Goal: Task Accomplishment & Management: Manage account settings

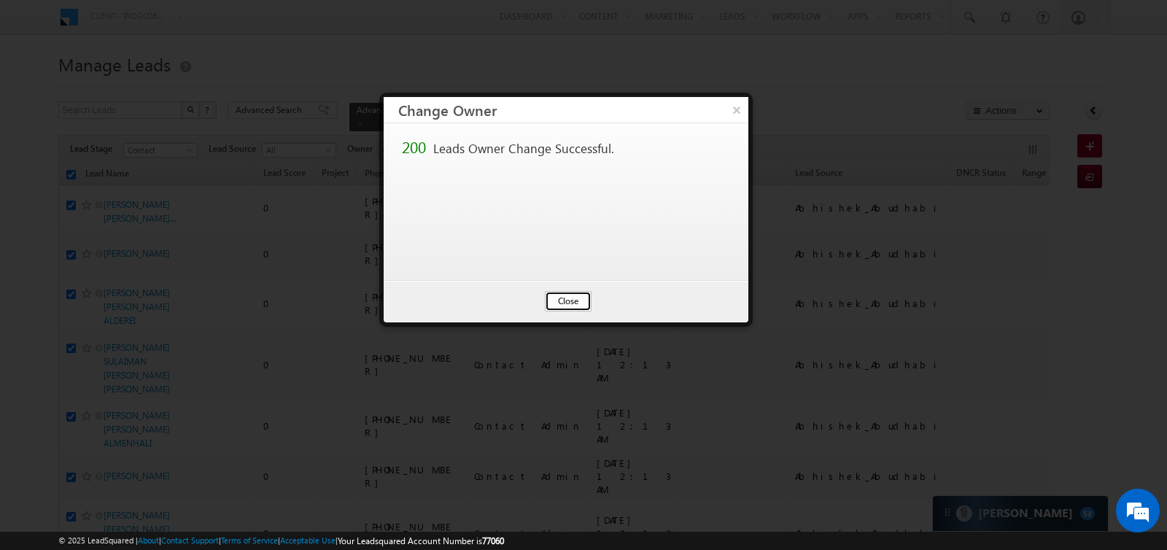
click at [565, 298] on button "Close" at bounding box center [568, 301] width 47 height 20
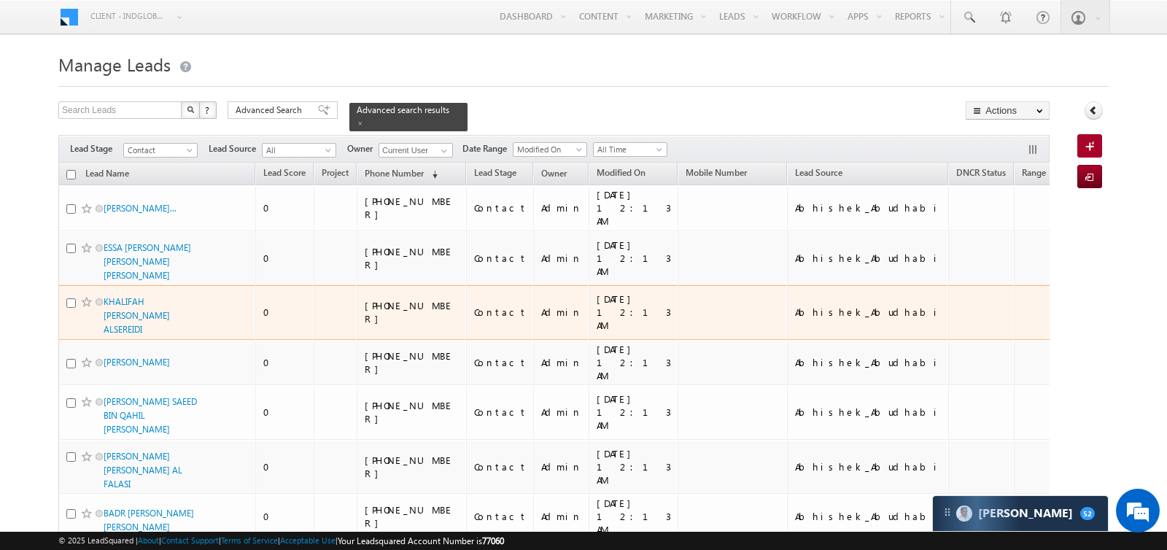
checkbox input "false"
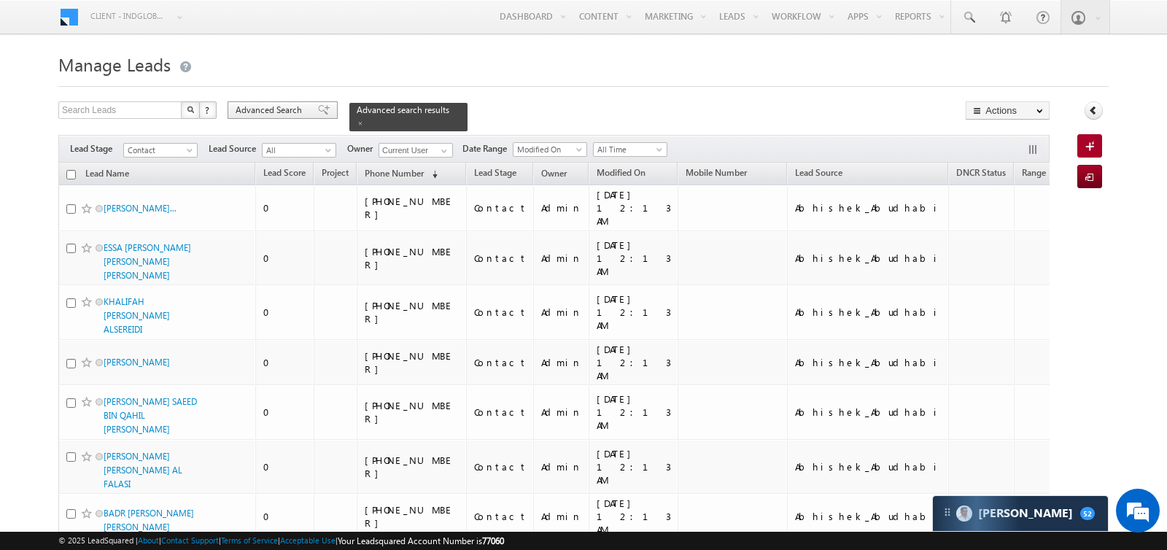
click at [298, 107] on span "Advanced Search" at bounding box center [271, 110] width 71 height 13
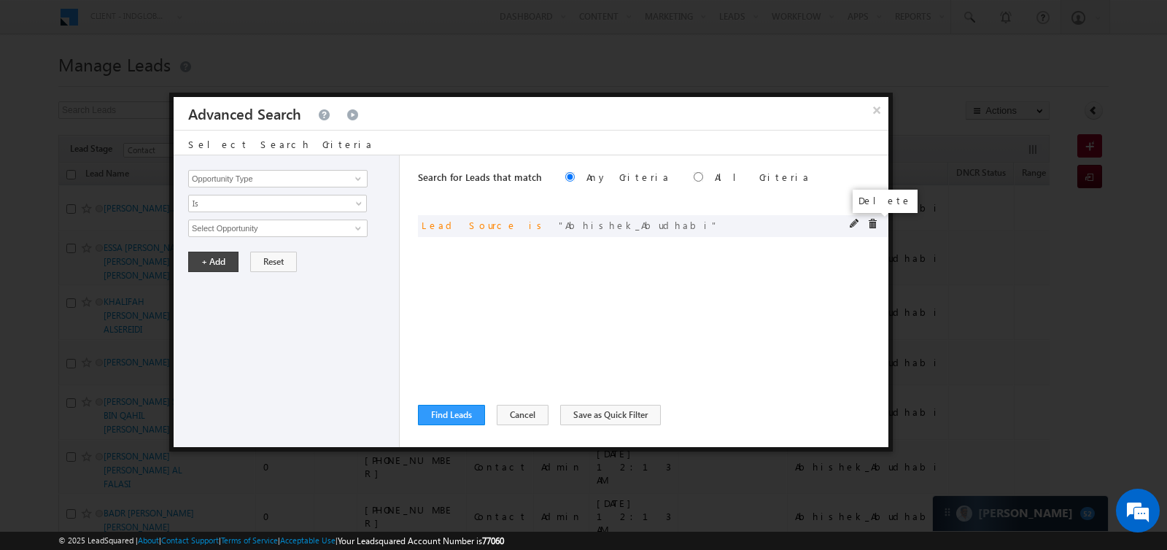
click at [876, 223] on span at bounding box center [872, 224] width 10 height 10
click at [879, 103] on button "×" at bounding box center [876, 110] width 24 height 26
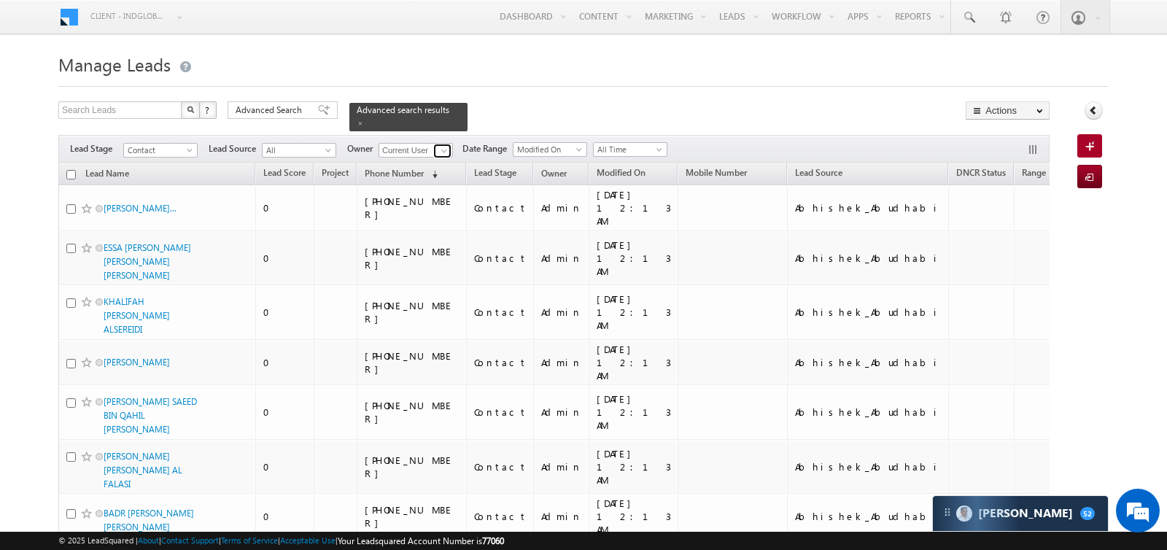
click at [433, 150] on link at bounding box center [442, 151] width 18 height 15
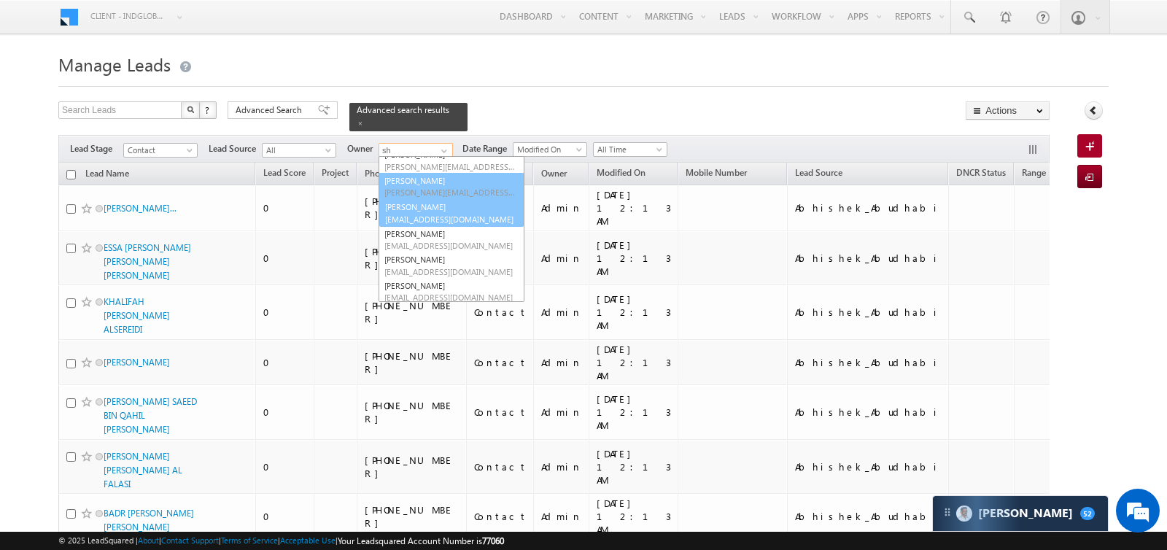
scroll to position [472, 0]
click at [436, 210] on link "[PERSON_NAME] [PERSON_NAME][EMAIL_ADDRESS][DOMAIN_NAME]" at bounding box center [452, 216] width 146 height 28
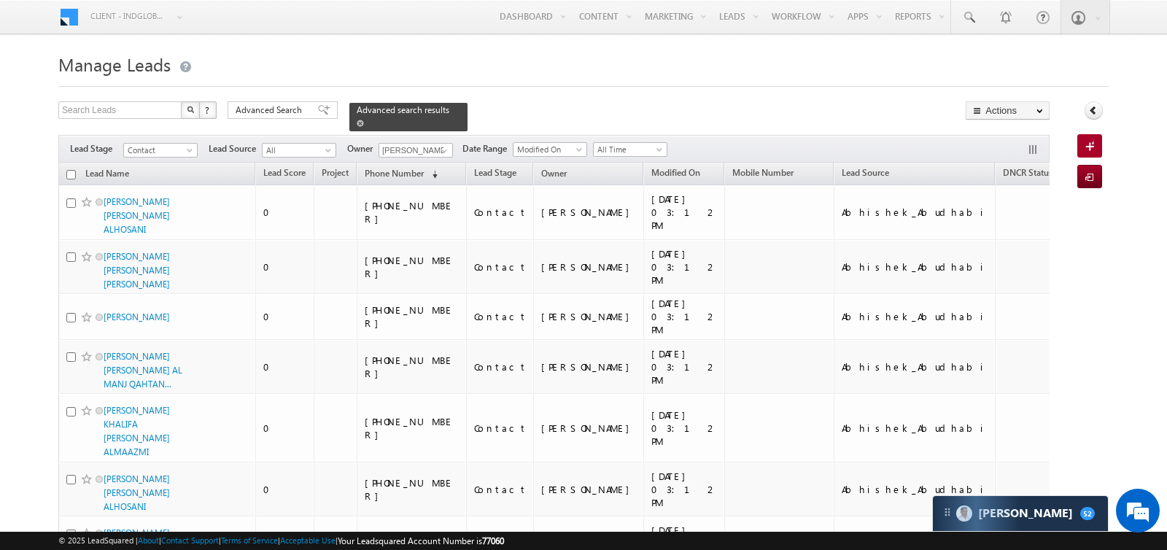
click at [357, 123] on span at bounding box center [360, 123] width 7 height 7
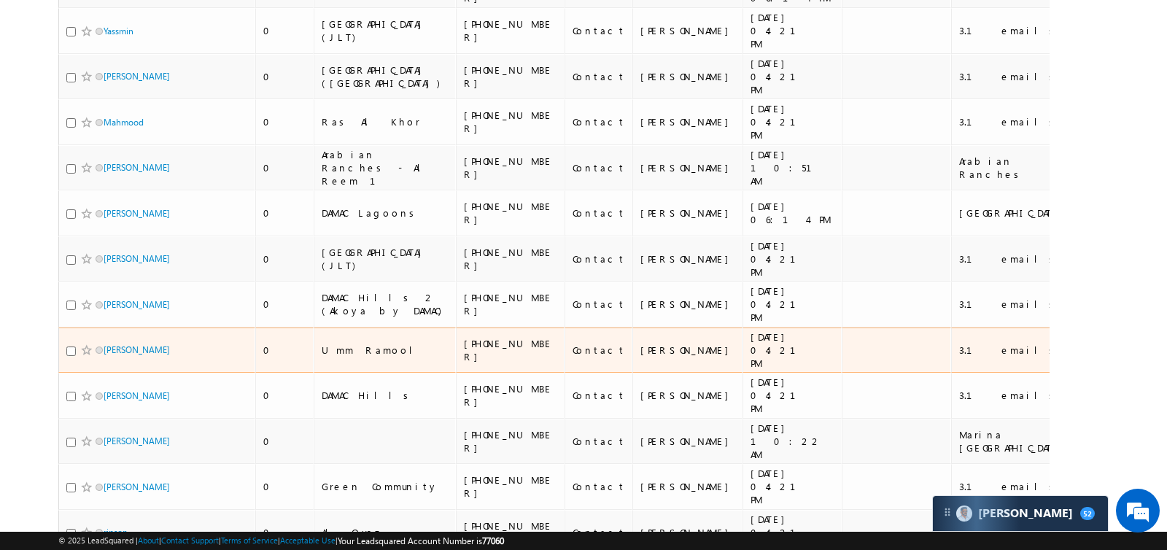
scroll to position [8200, 0]
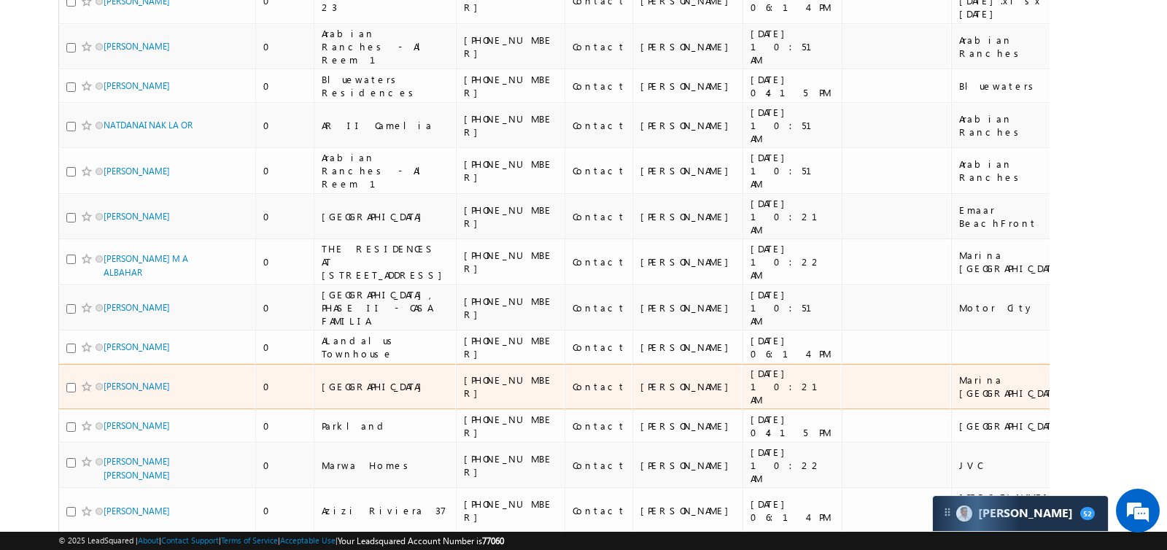
scroll to position [8642, 0]
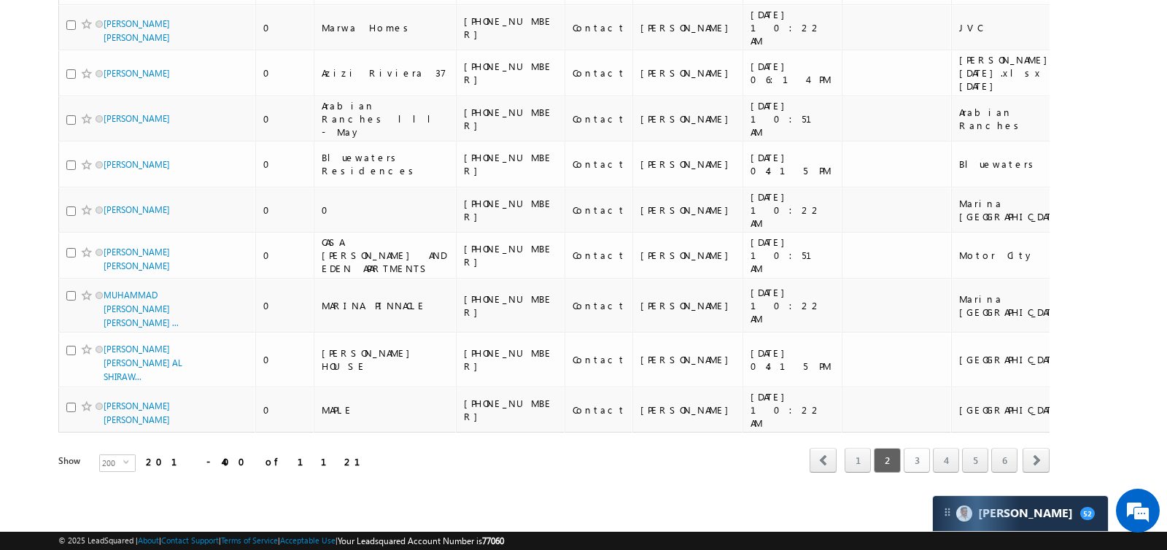
click at [921, 457] on link "3" at bounding box center [917, 460] width 26 height 25
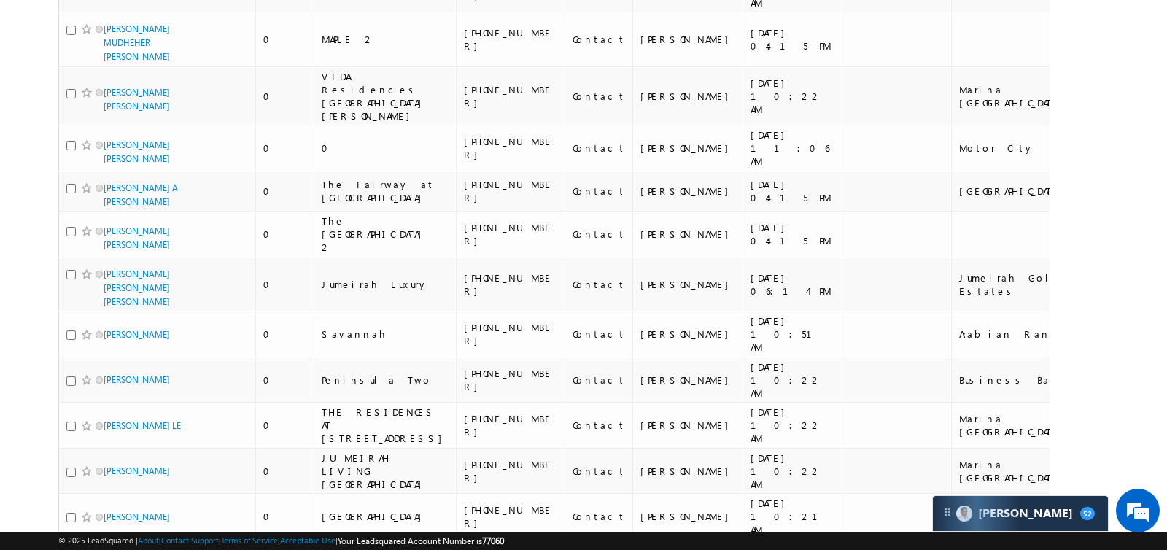
scroll to position [8019, 0]
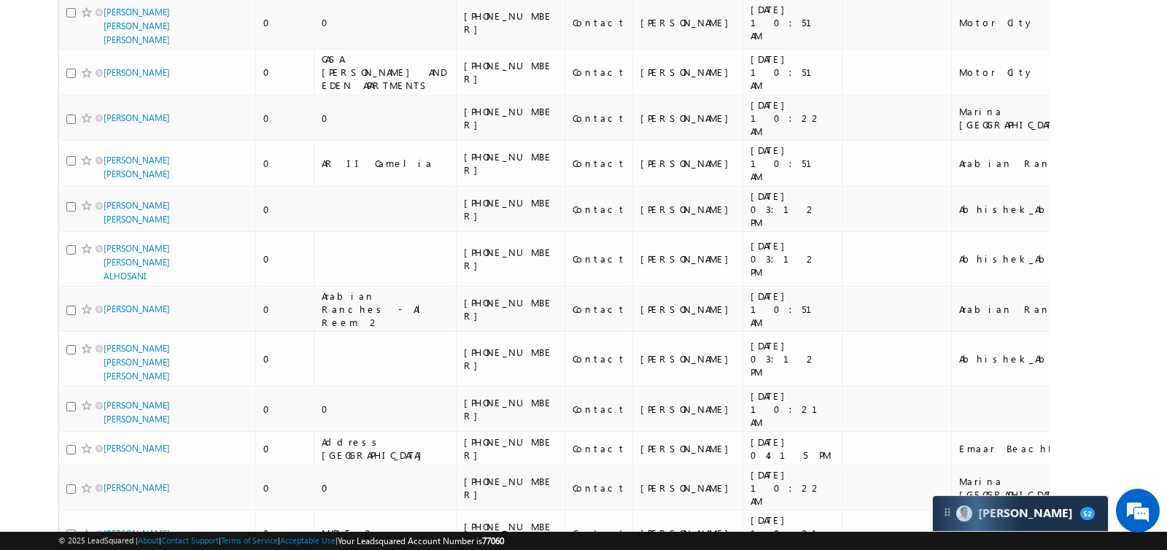
scroll to position [7852, 0]
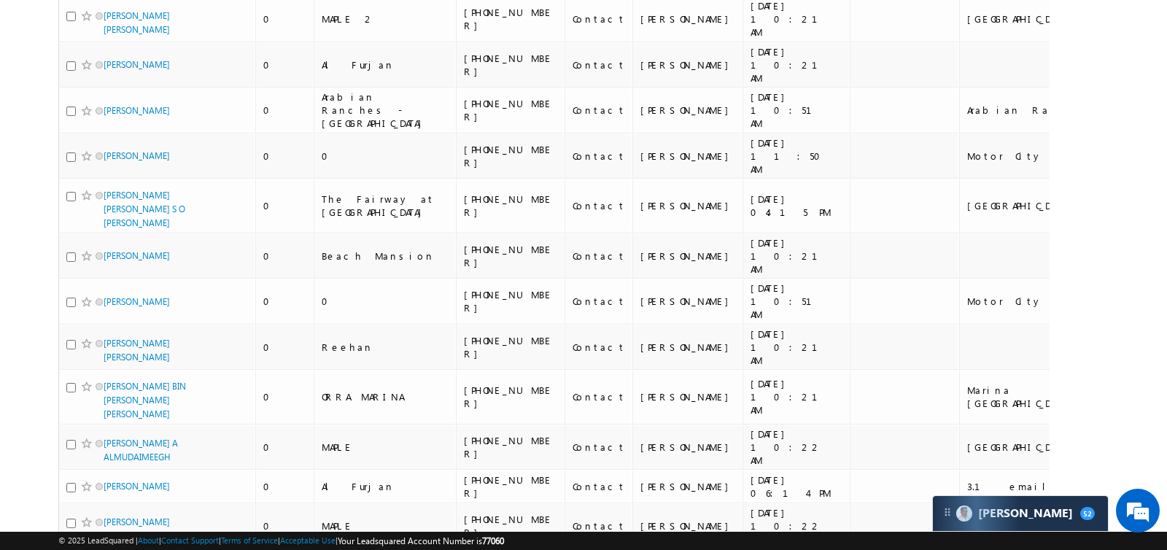
scroll to position [7974, 0]
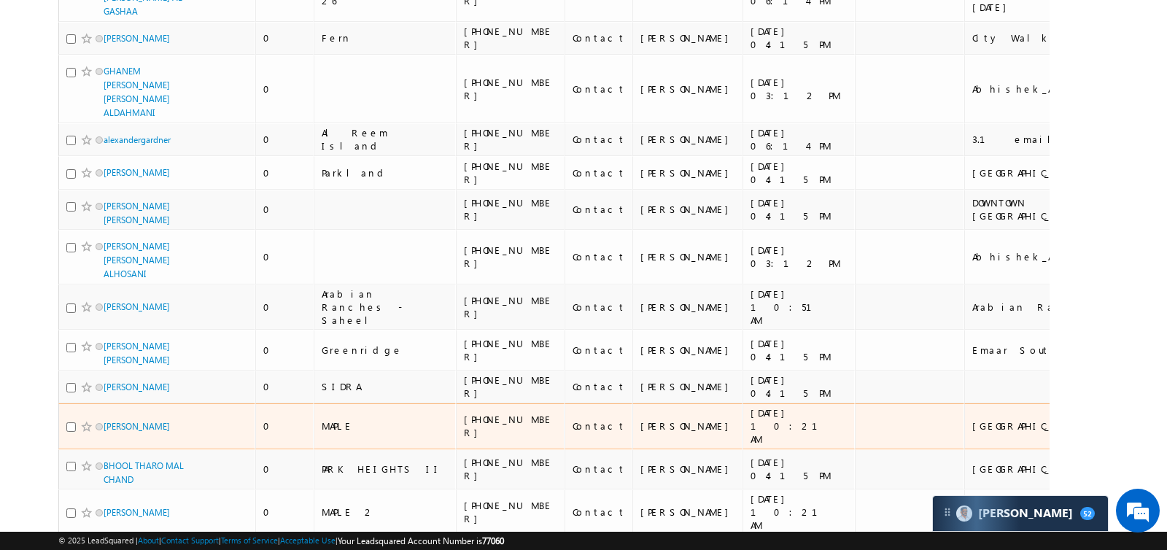
scroll to position [4735, 0]
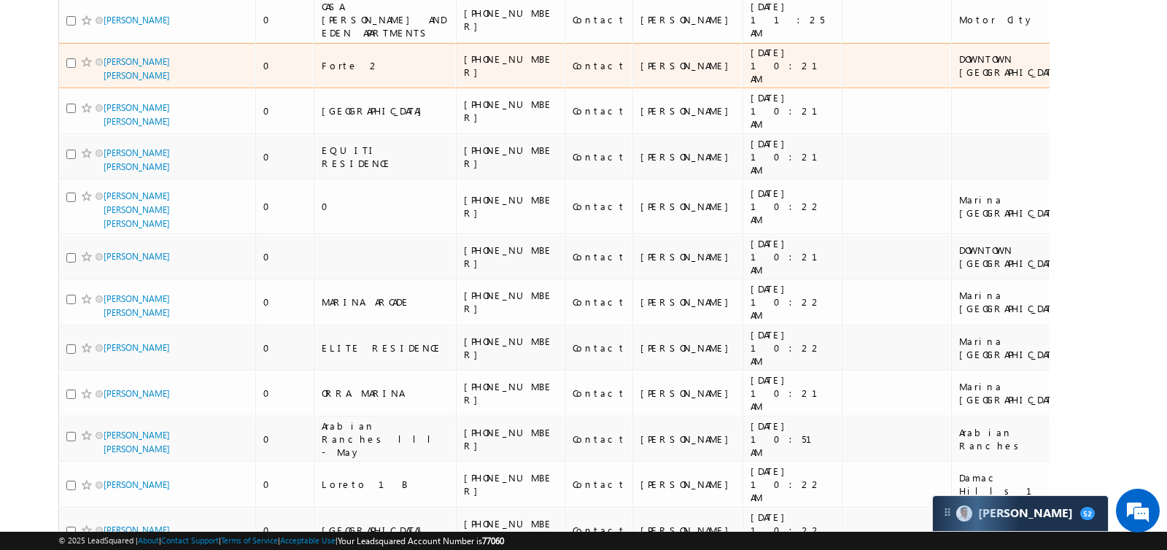
scroll to position [0, 0]
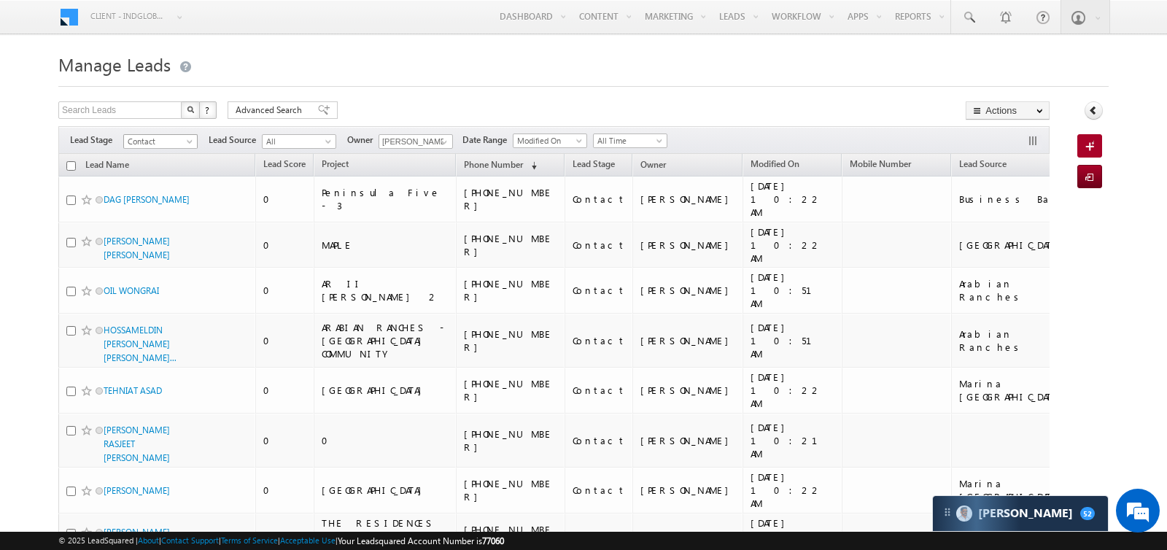
click at [154, 144] on span "Contact" at bounding box center [158, 141] width 69 height 13
click at [160, 236] on link "Not Interested" at bounding box center [161, 242] width 74 height 13
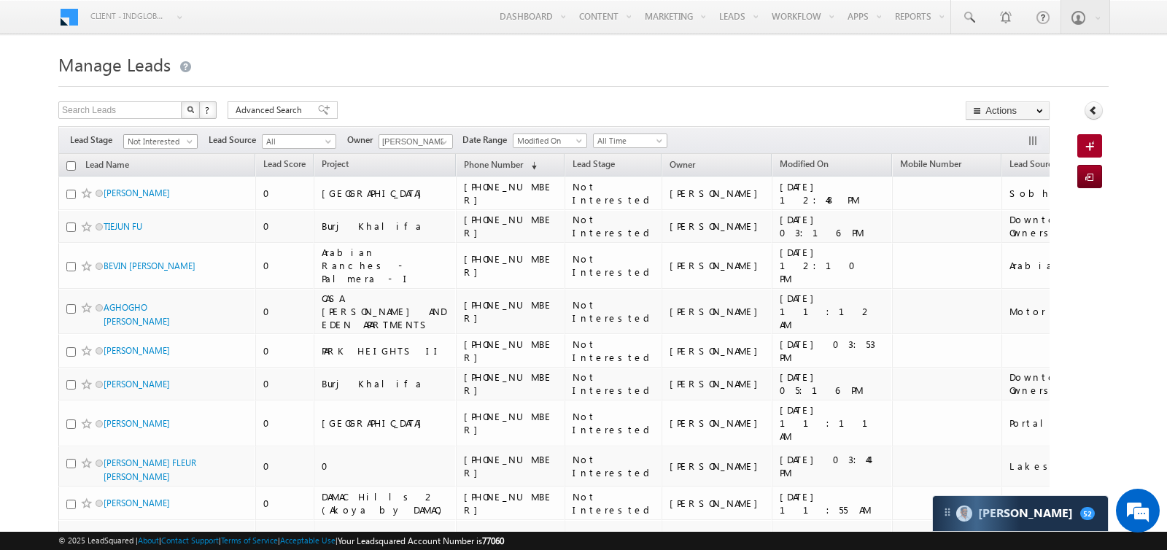
click at [177, 138] on span "Not Interested" at bounding box center [158, 141] width 69 height 13
click at [164, 251] on link "Not Reachable" at bounding box center [161, 257] width 74 height 13
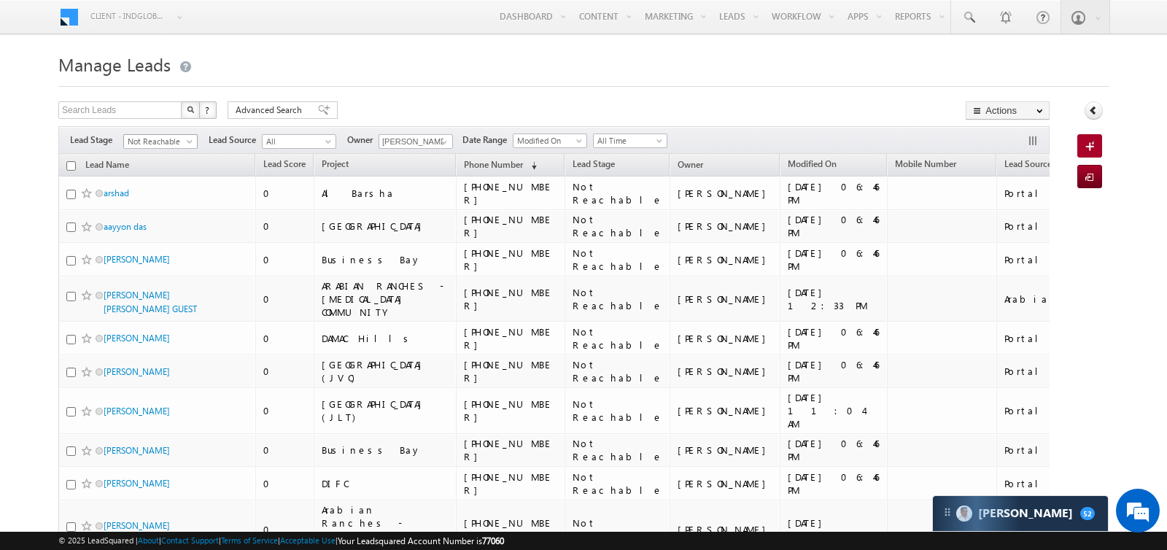
click at [190, 139] on span at bounding box center [191, 145] width 12 height 12
click at [163, 165] on link "Contact" at bounding box center [161, 169] width 74 height 13
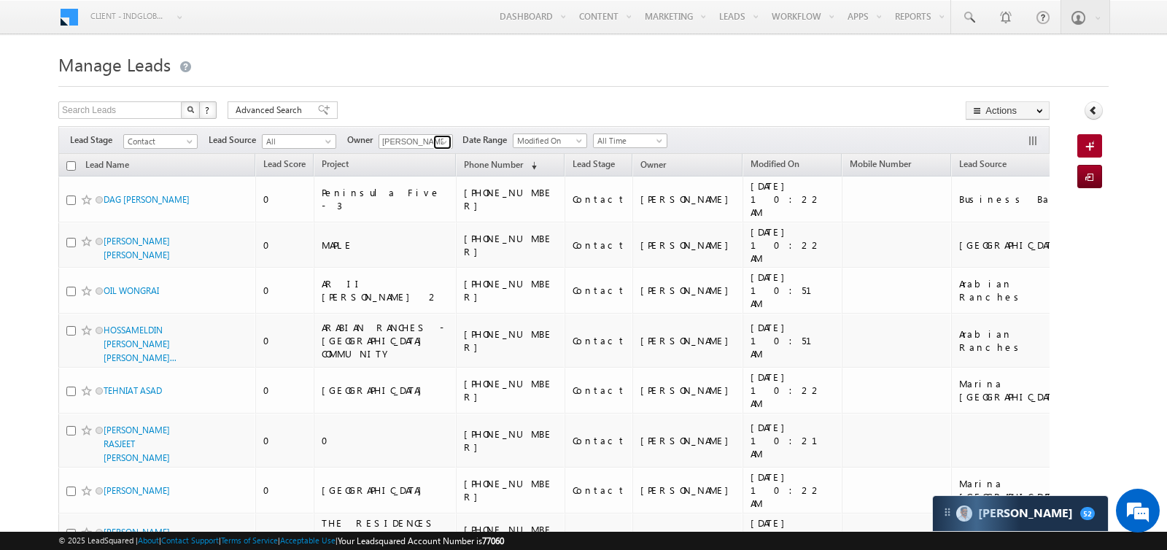
click at [441, 140] on span at bounding box center [444, 142] width 12 height 12
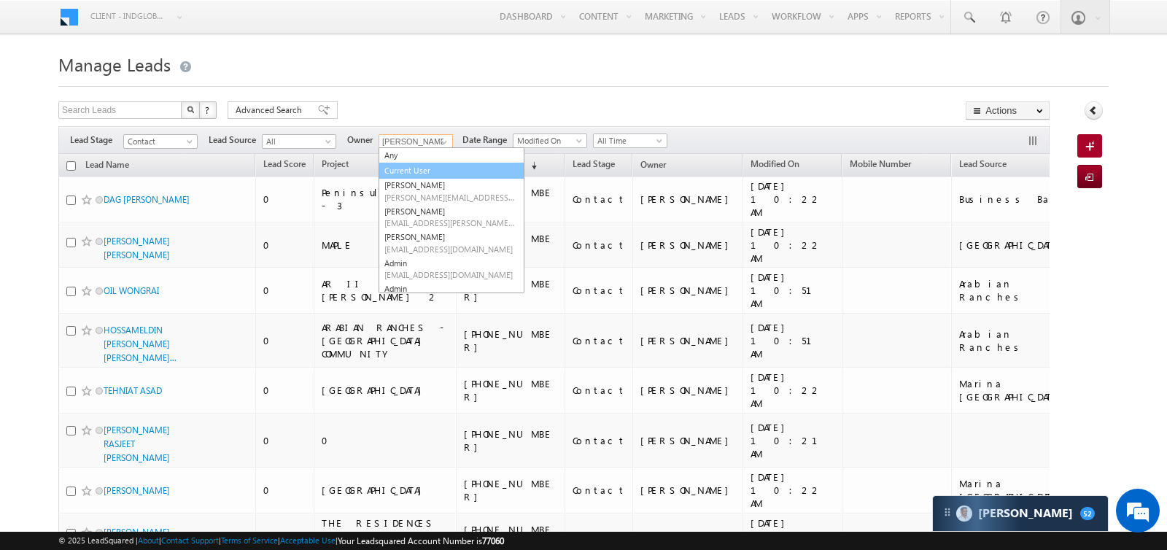
click at [423, 166] on link "Current User" at bounding box center [452, 171] width 146 height 17
type input "Current User"
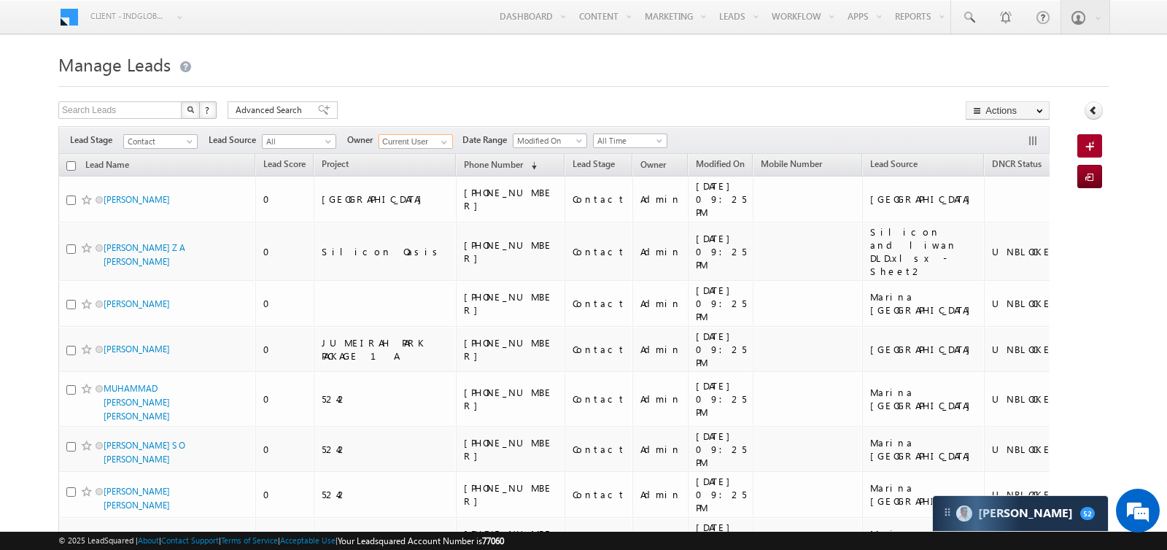
click at [70, 161] on input "checkbox" at bounding box center [70, 165] width 9 height 9
checkbox input "true"
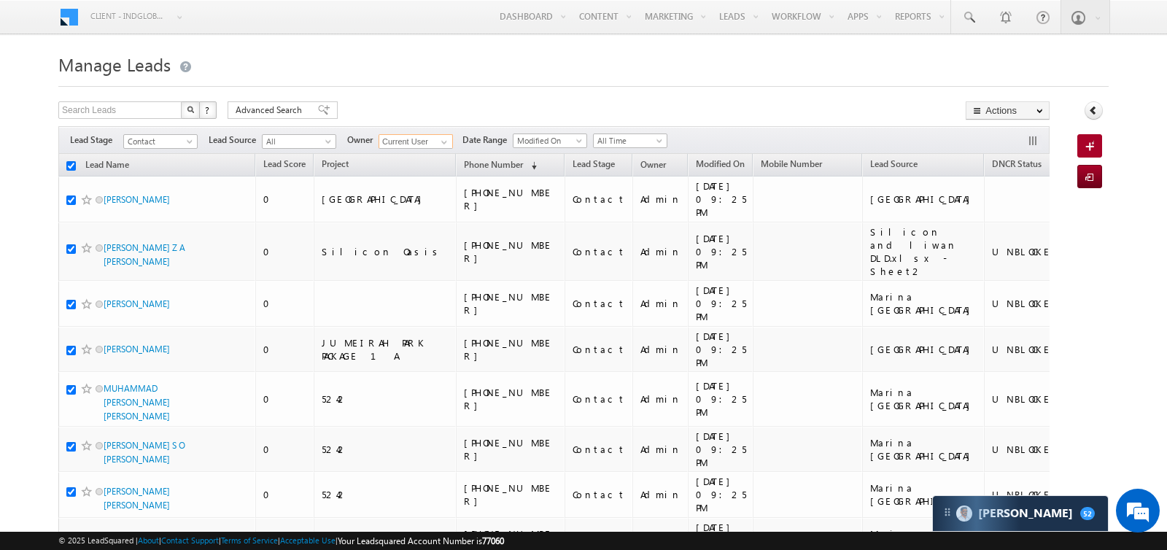
checkbox input "true"
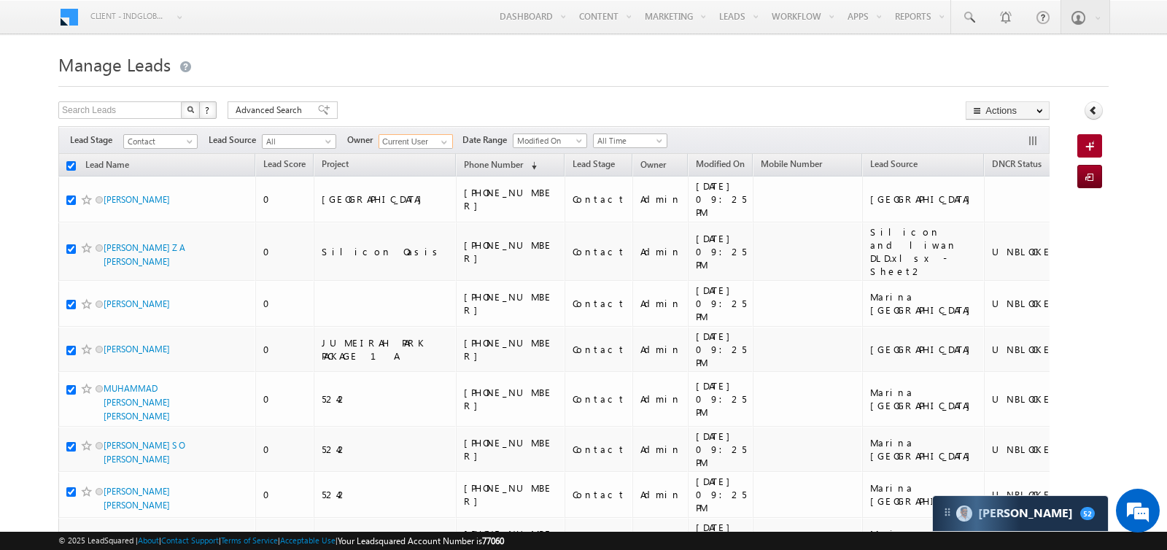
checkbox input "true"
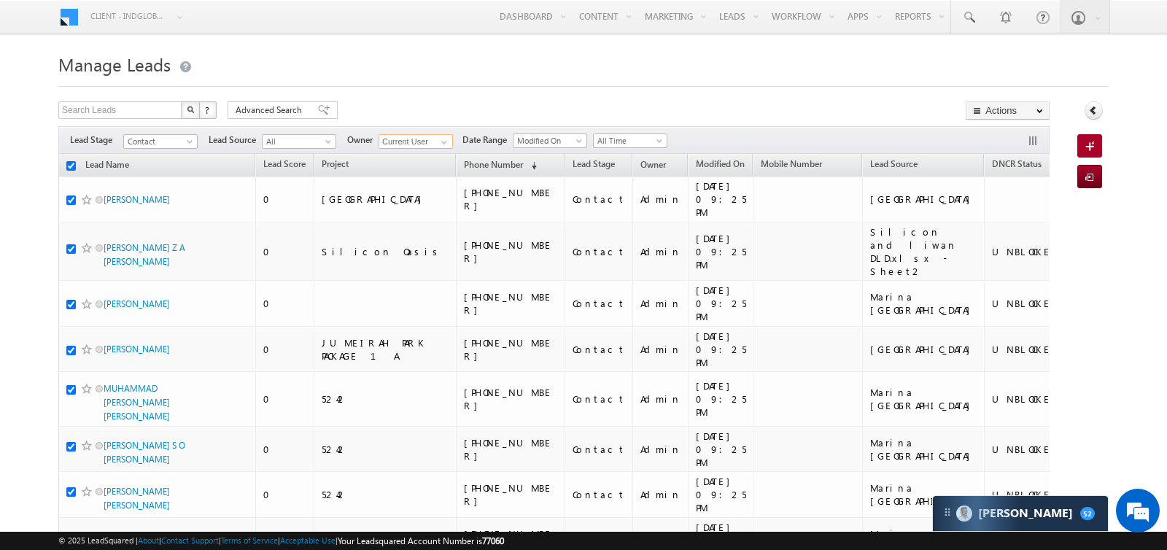
checkbox input "true"
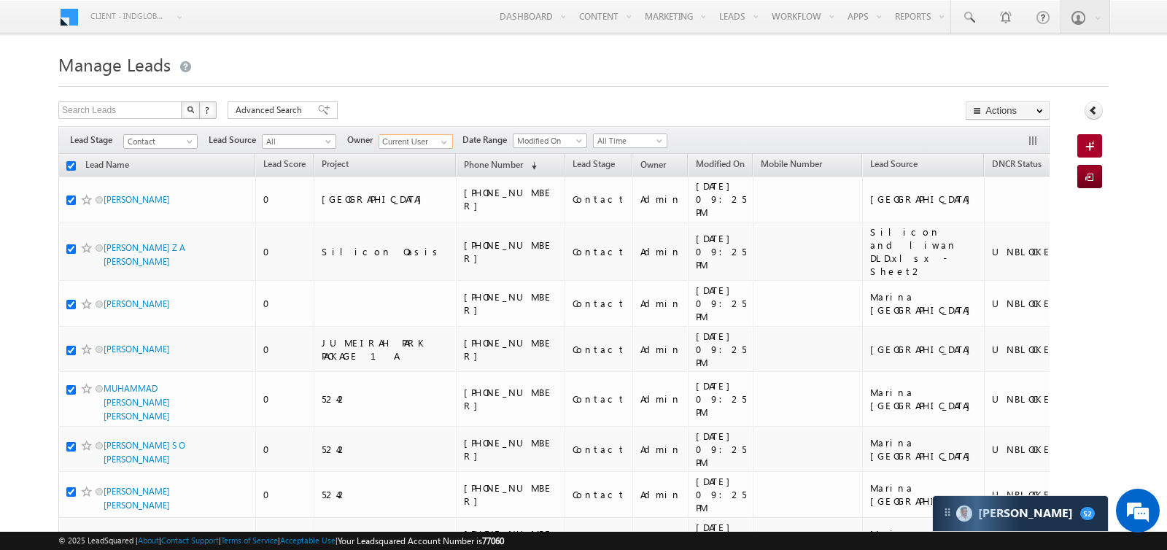
checkbox input "true"
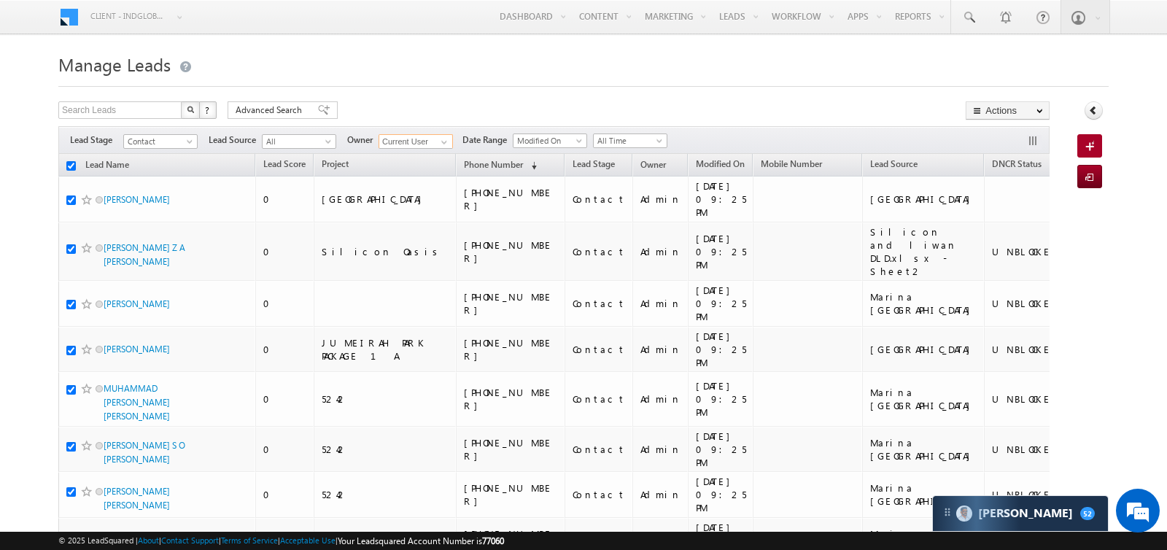
checkbox input "true"
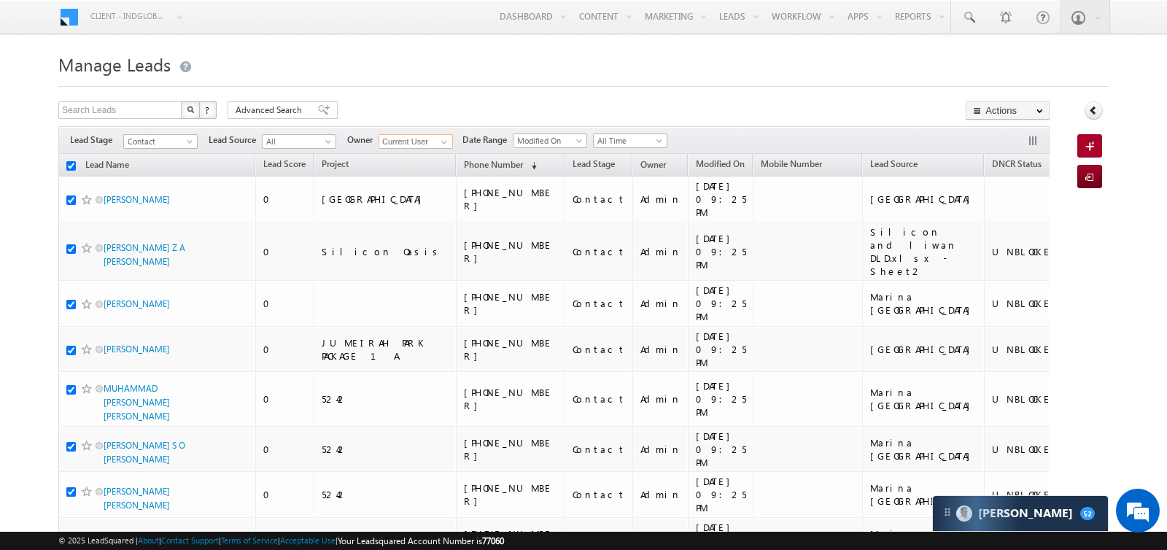
checkbox input "true"
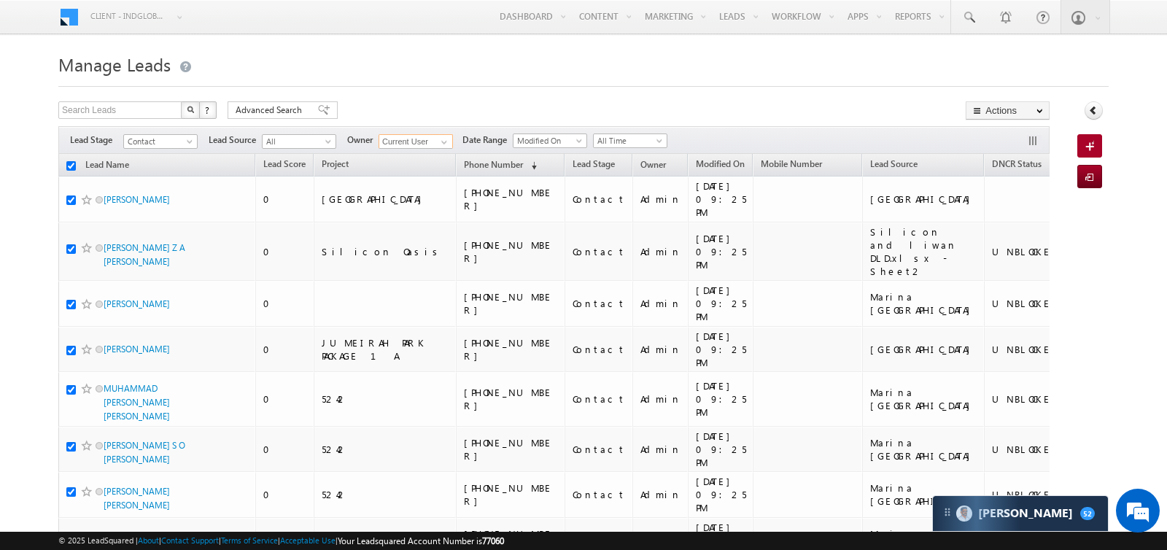
checkbox input "true"
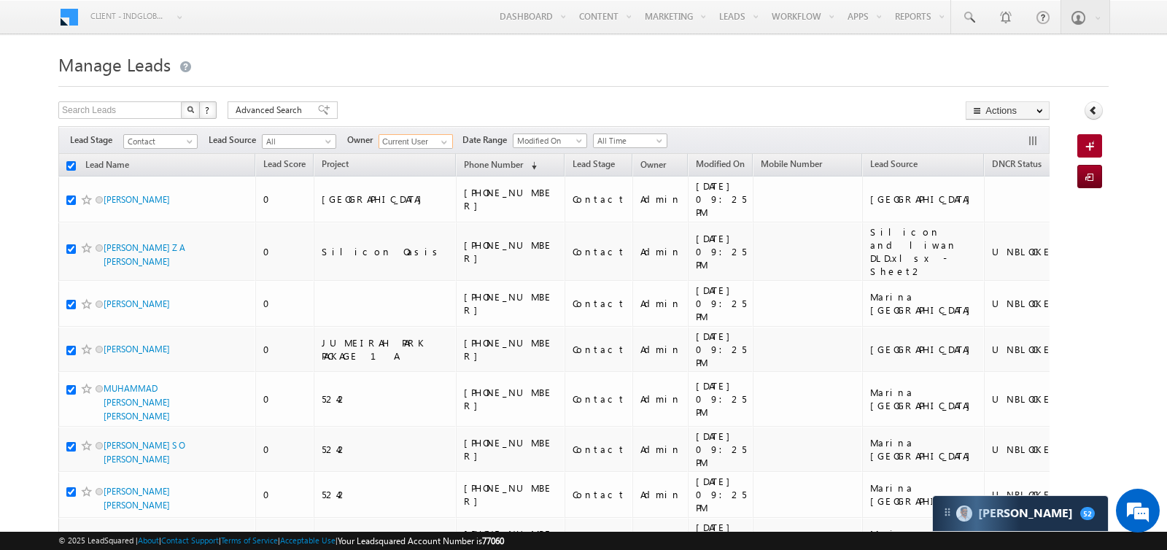
checkbox input "true"
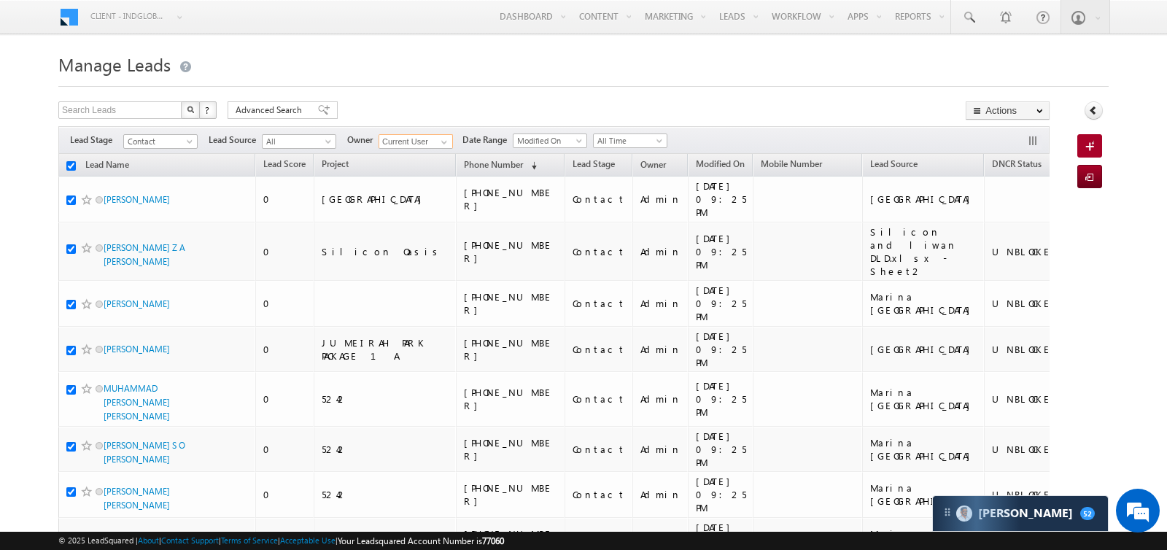
checkbox input "true"
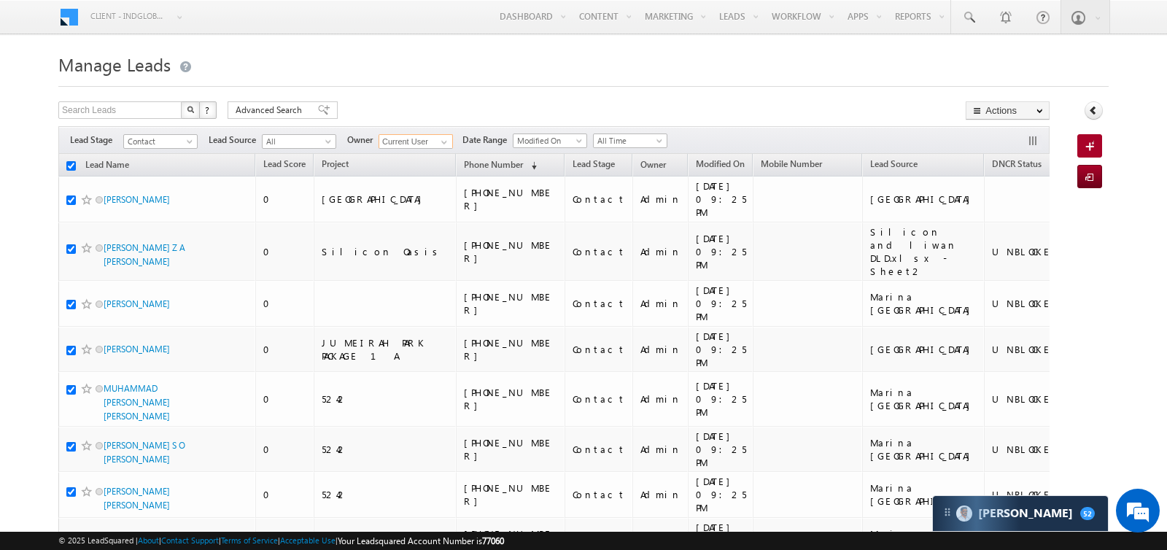
checkbox input "true"
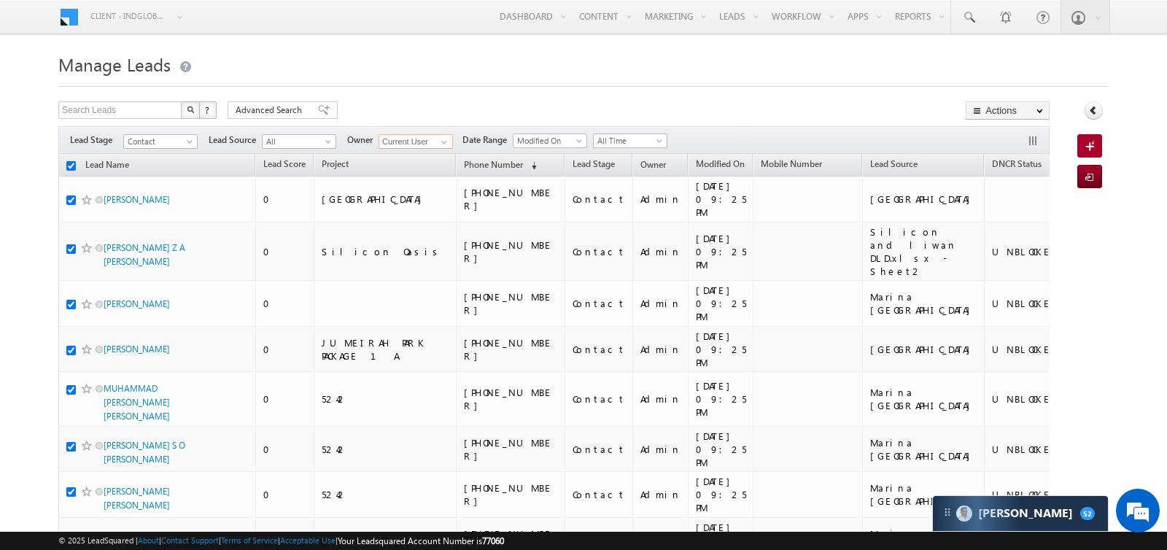
checkbox input "true"
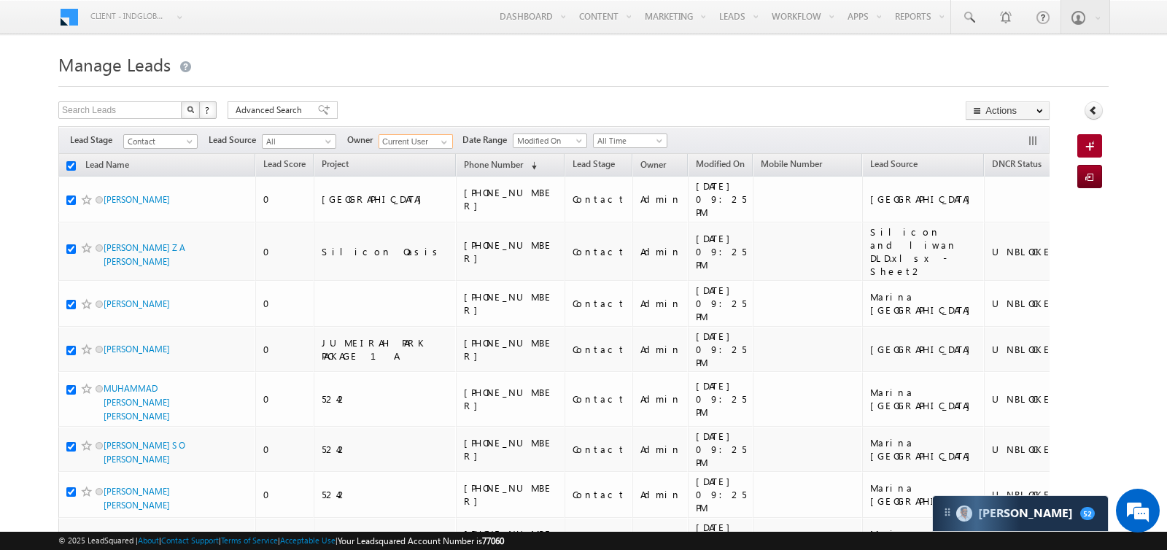
checkbox input "true"
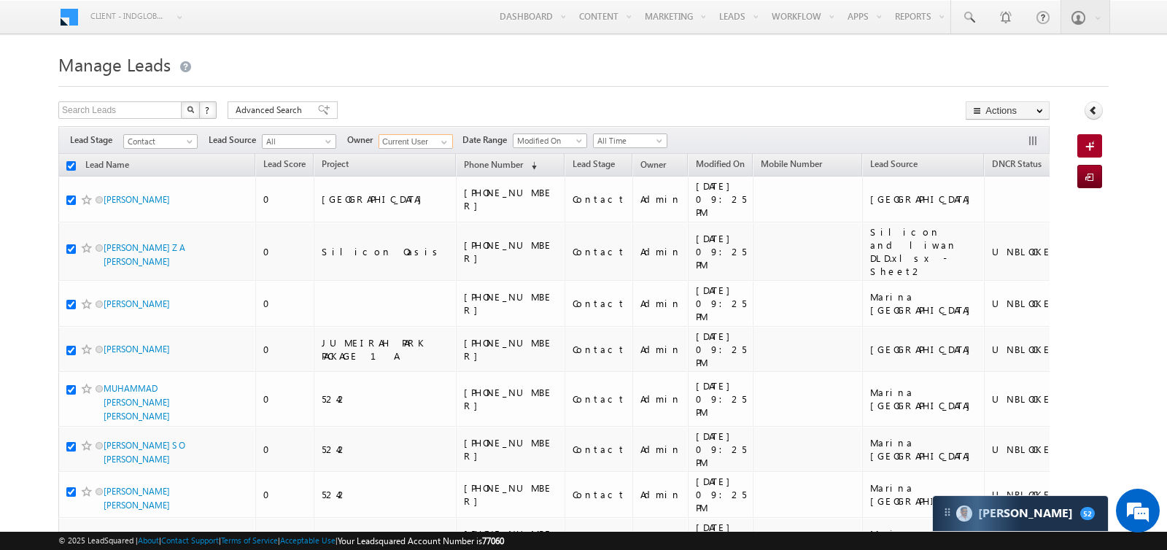
checkbox input "true"
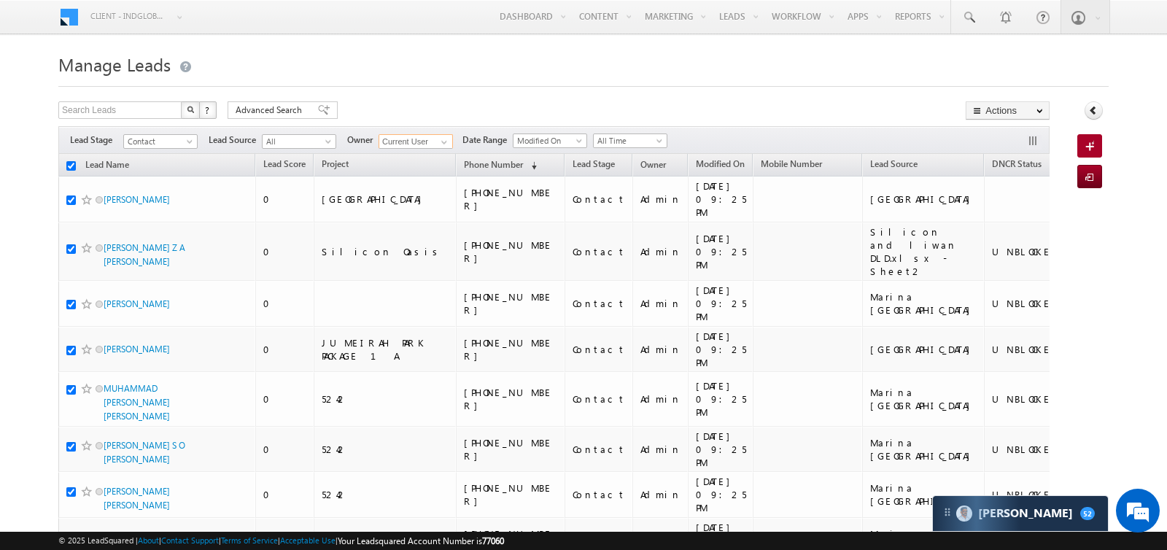
checkbox input "true"
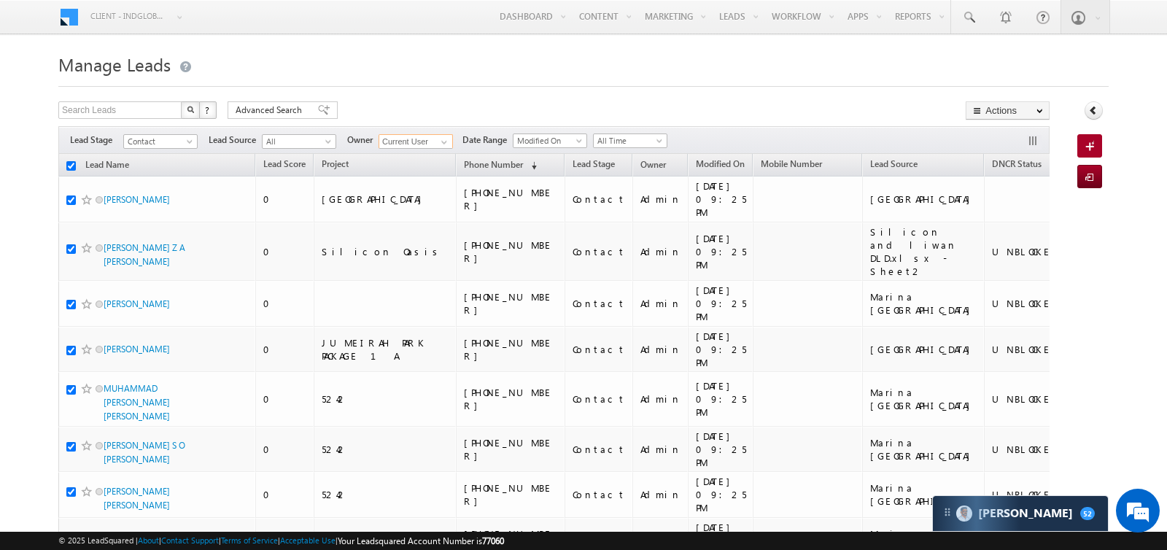
checkbox input "true"
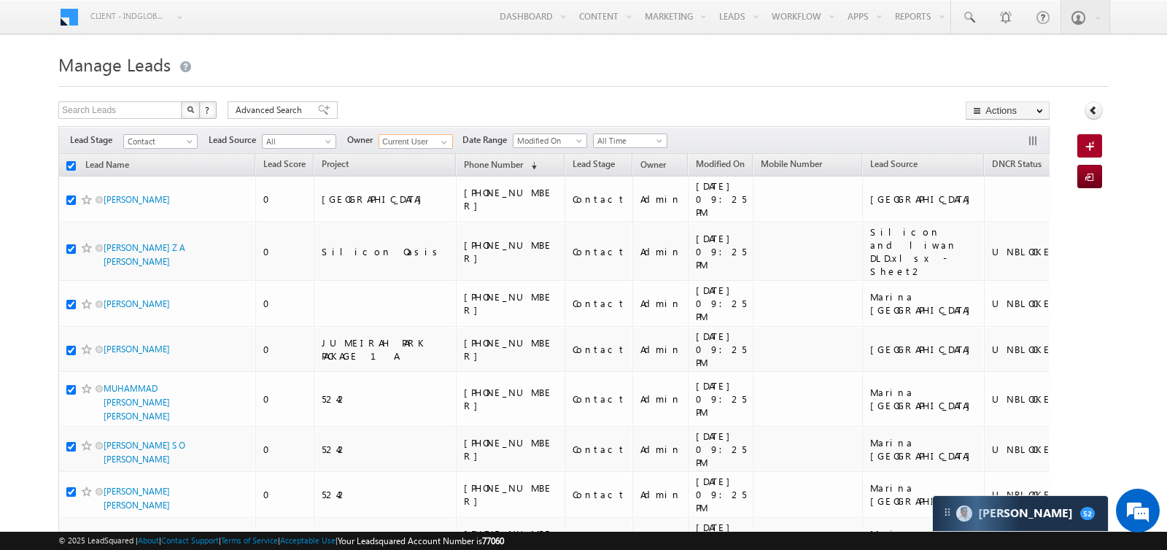
checkbox input "true"
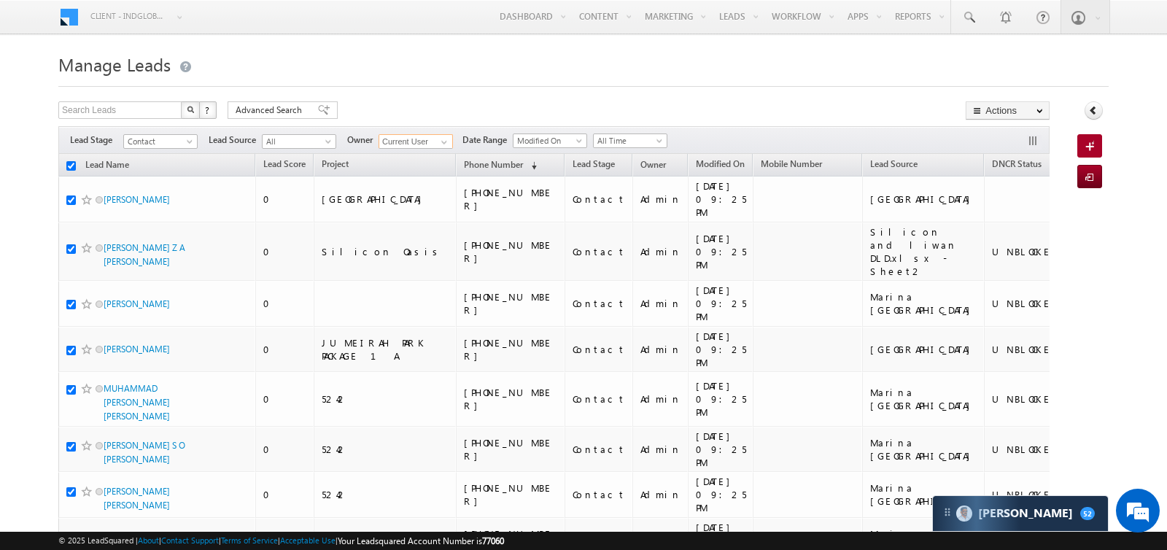
checkbox input "true"
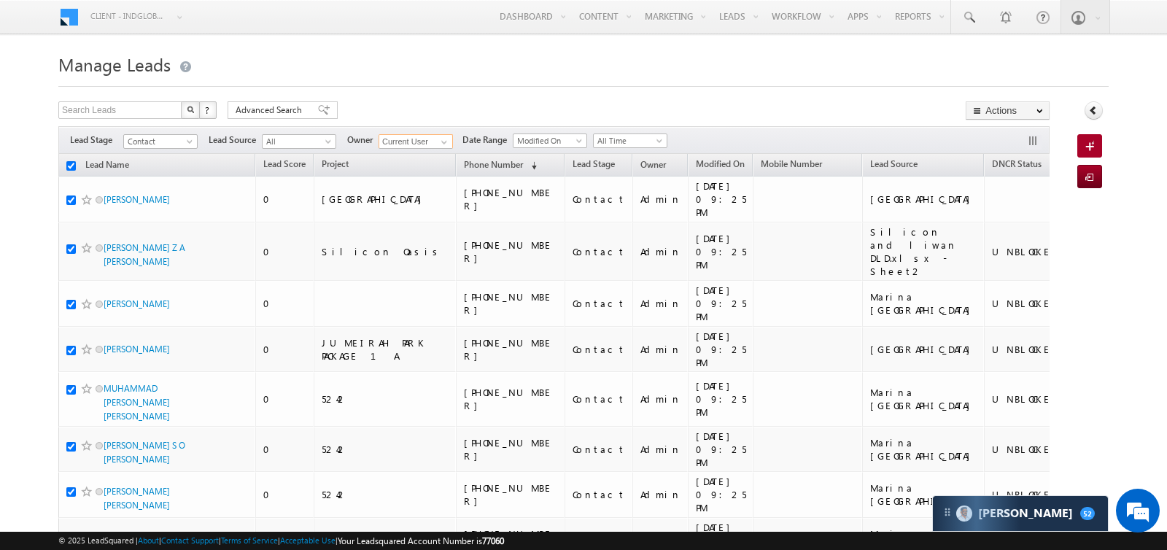
checkbox input "true"
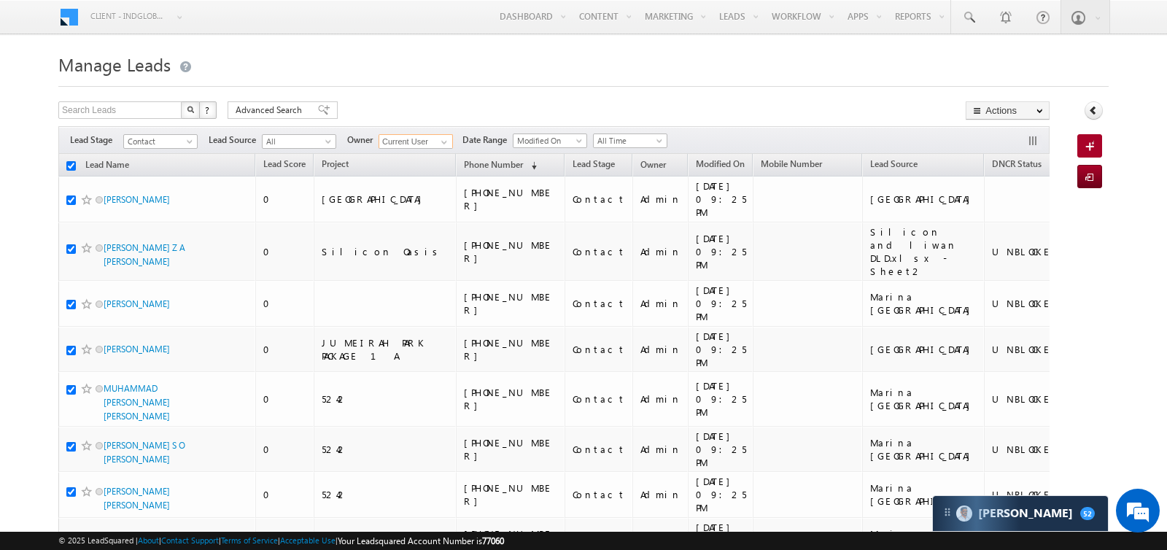
checkbox input "true"
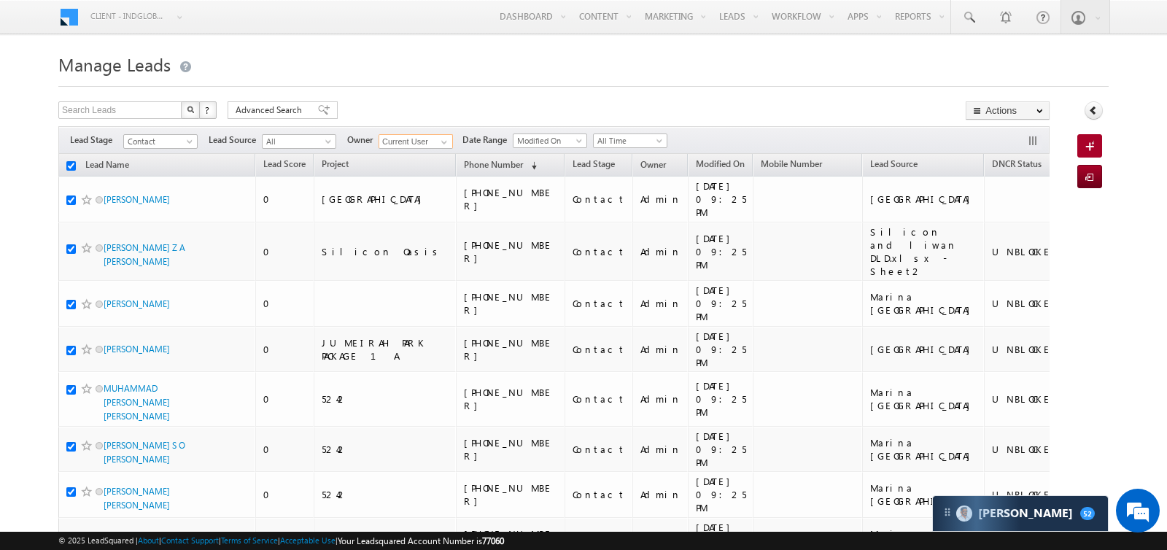
checkbox input "true"
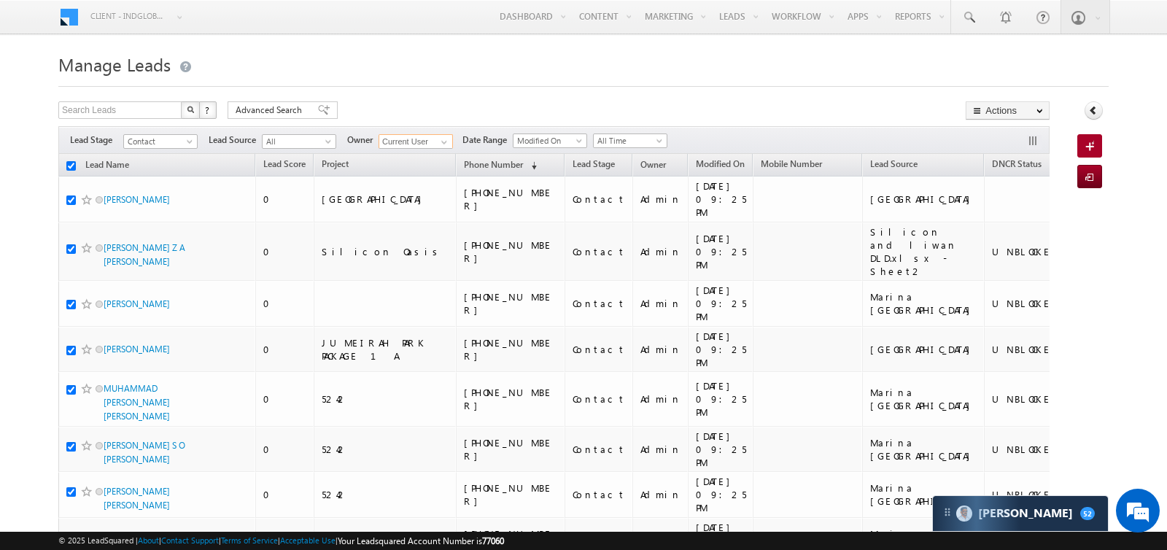
checkbox input "true"
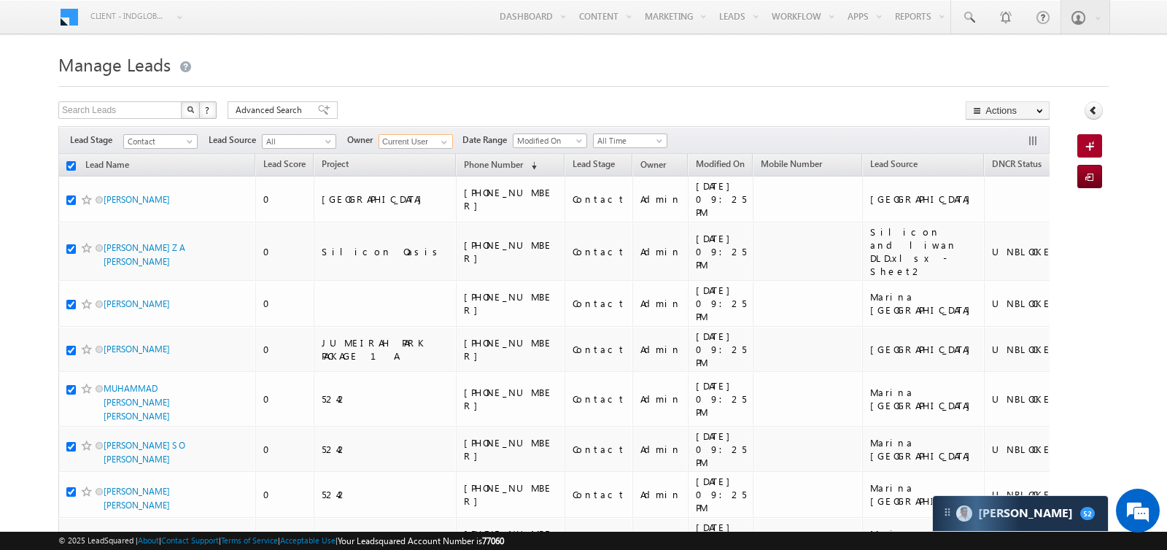
checkbox input "true"
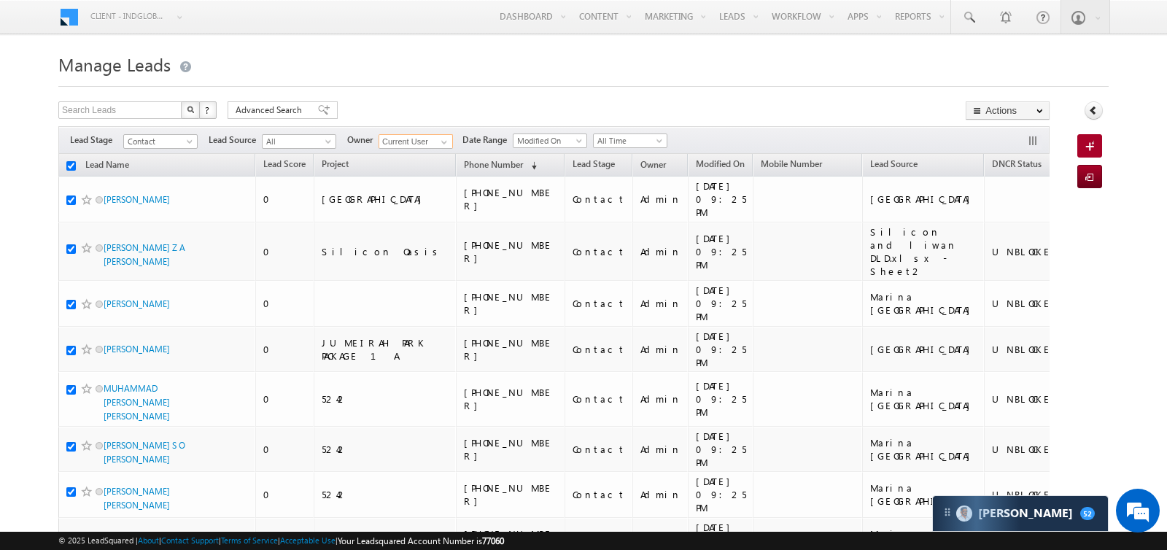
checkbox input "true"
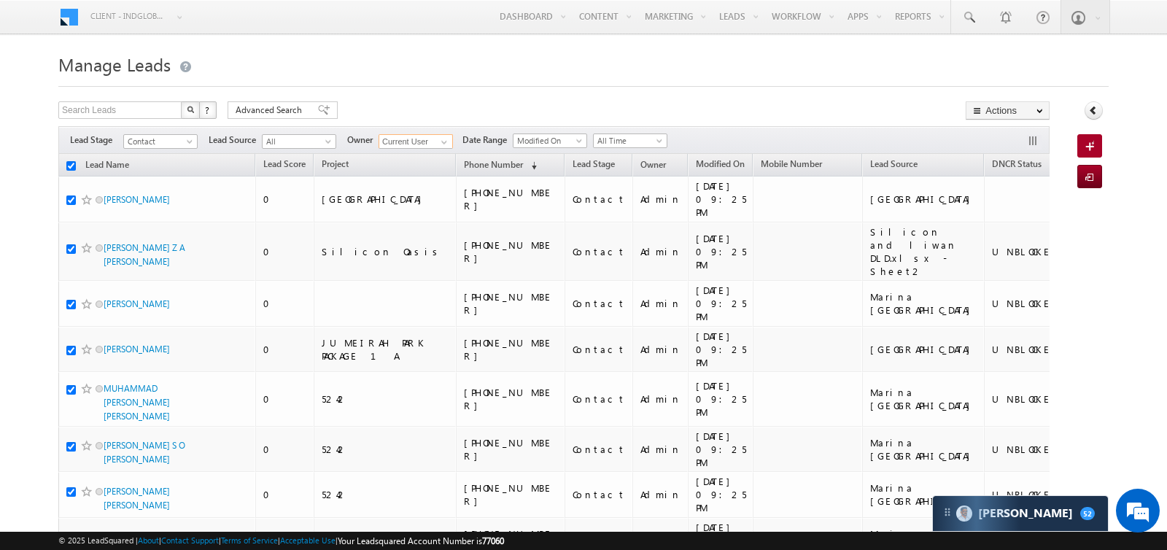
checkbox input "true"
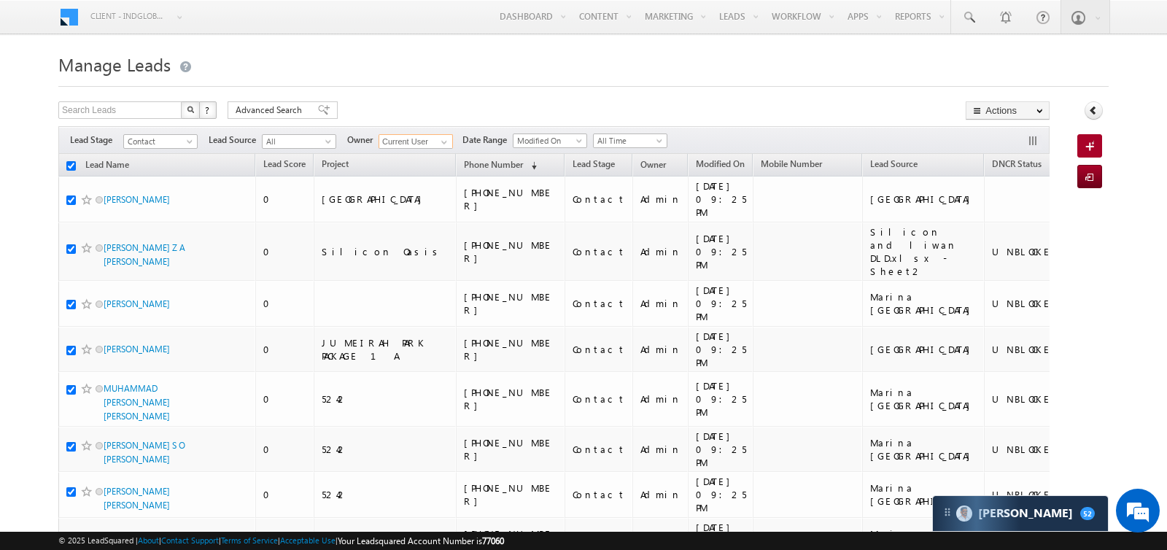
checkbox input "true"
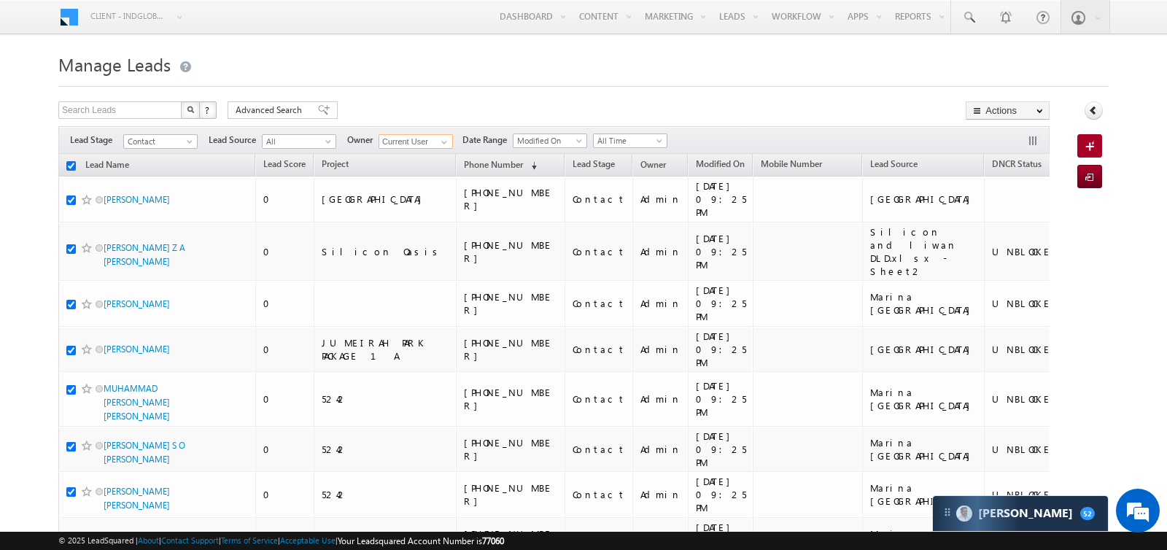
checkbox input "true"
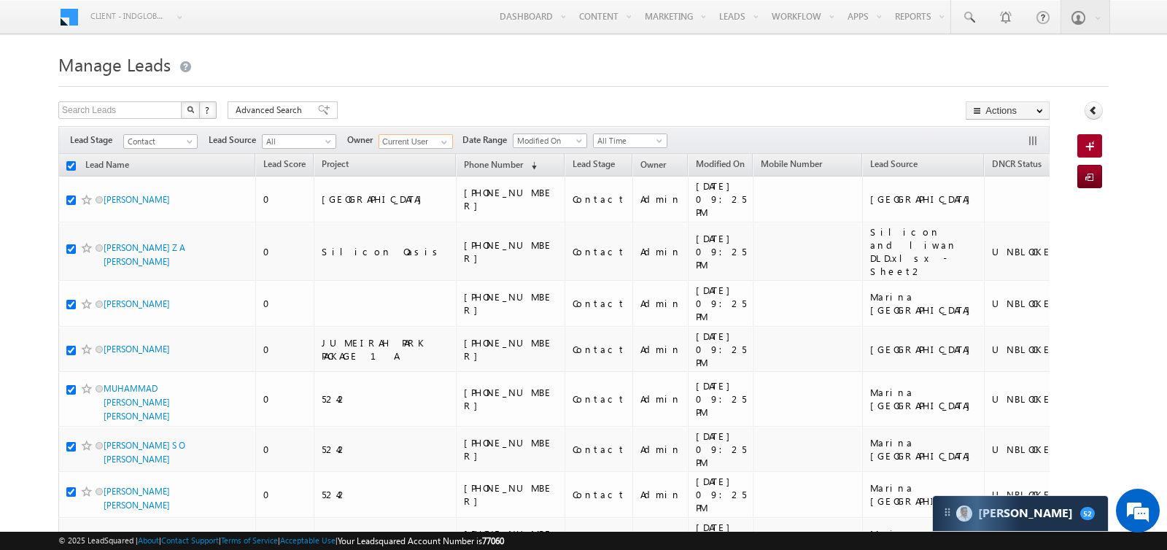
checkbox input "true"
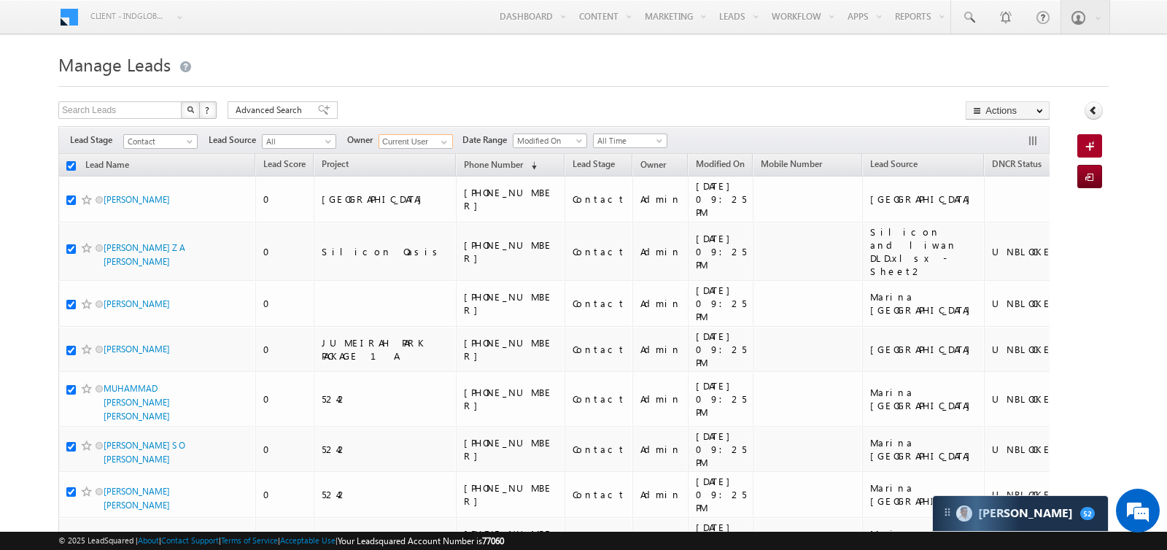
checkbox input "true"
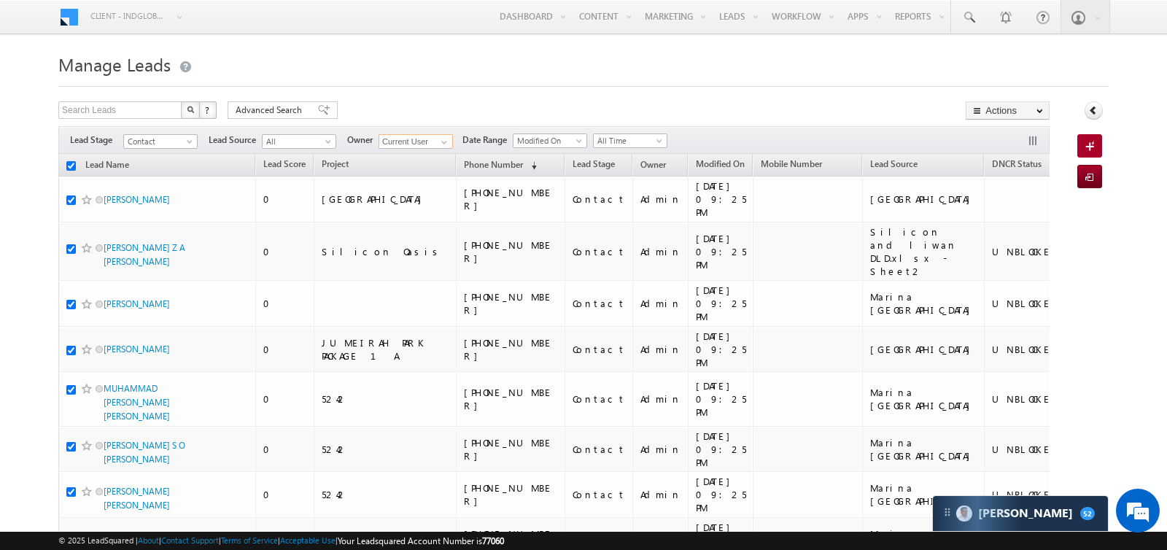
checkbox input "true"
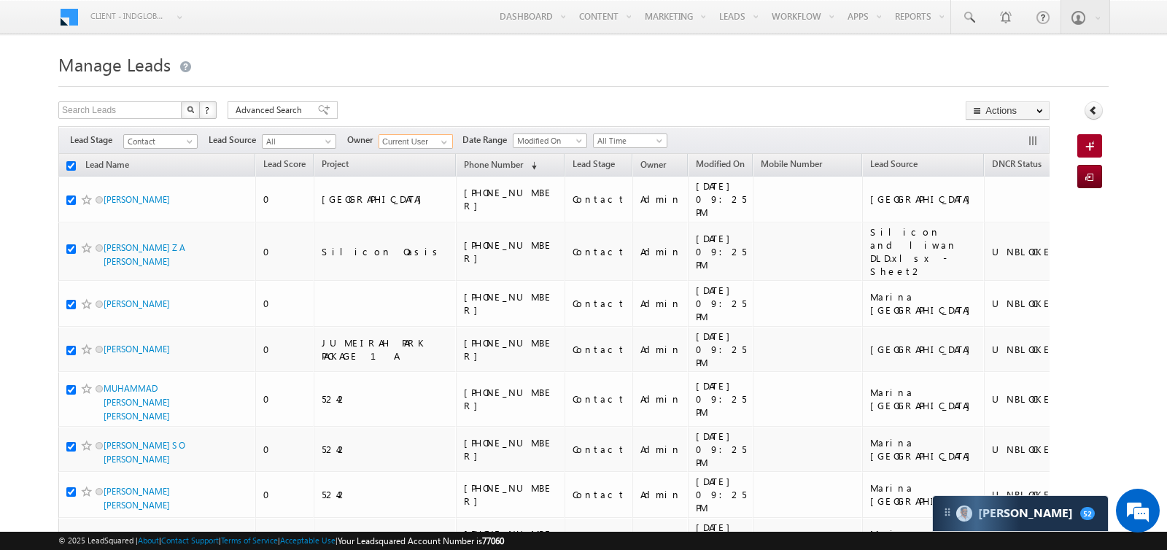
checkbox input "true"
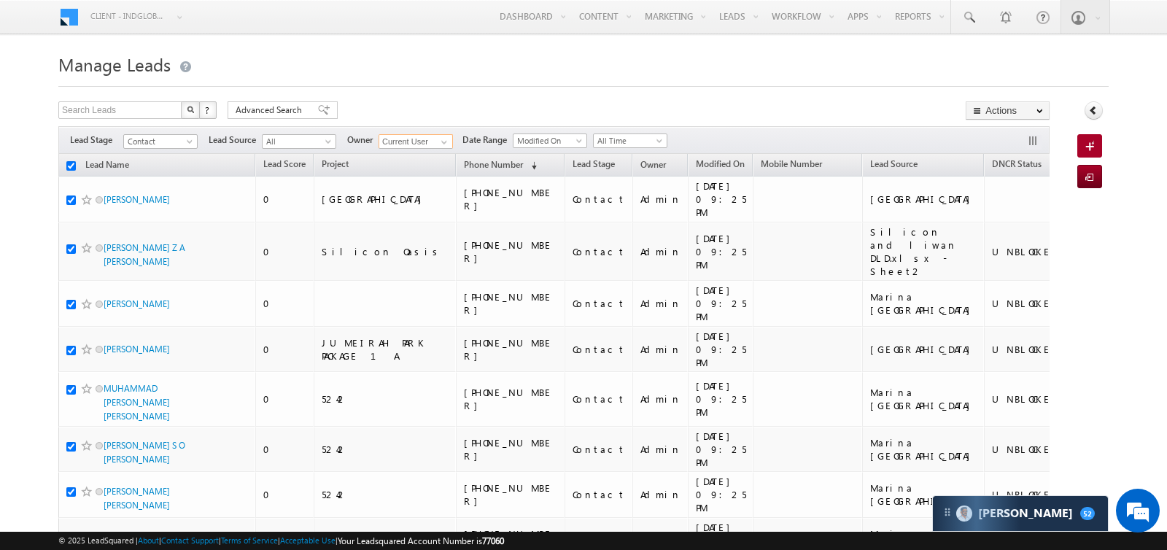
checkbox input "true"
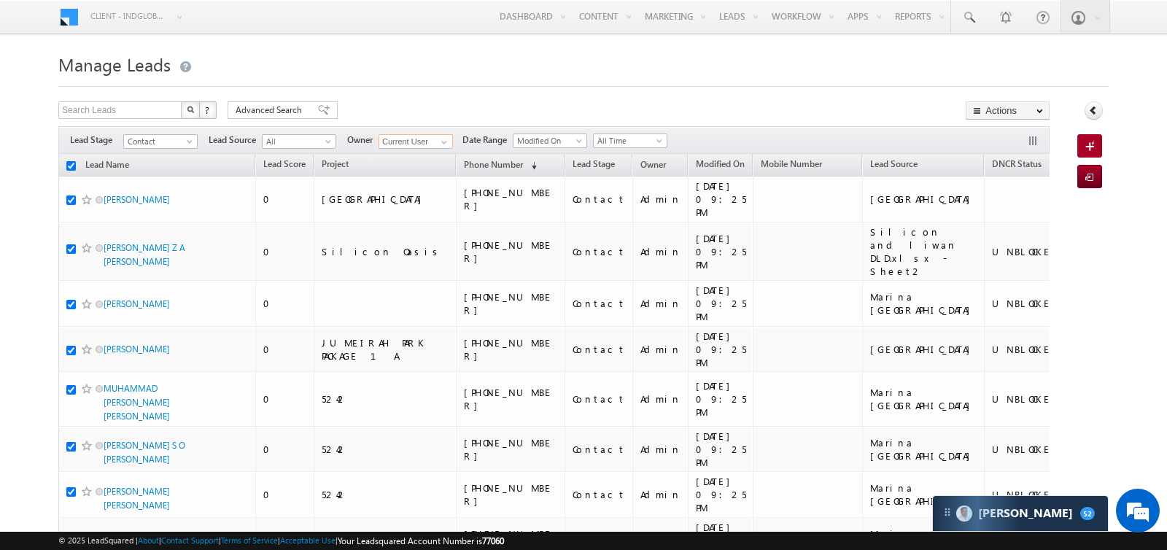
checkbox input "true"
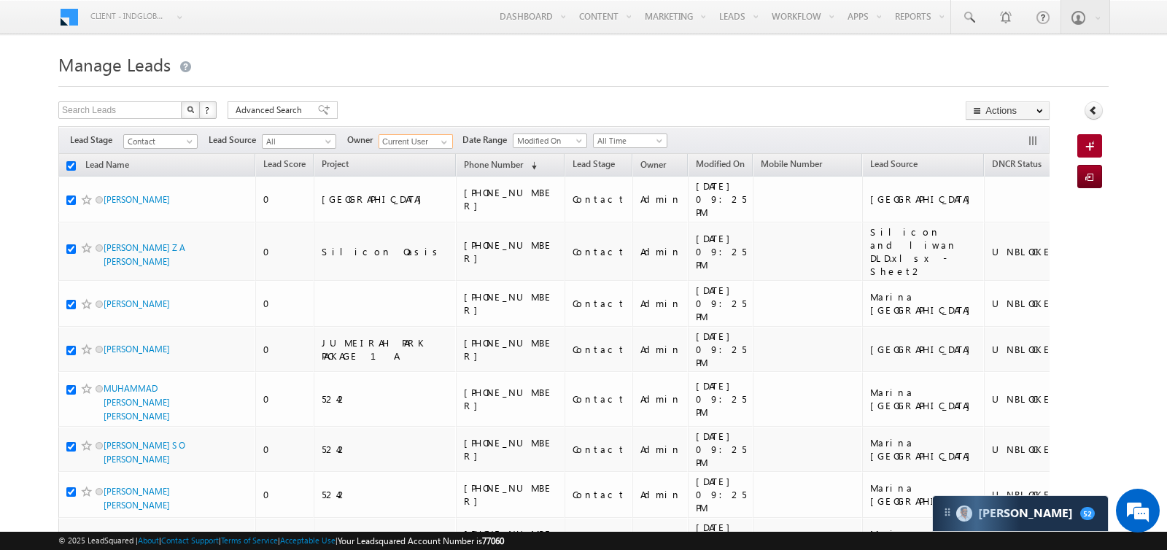
checkbox input "true"
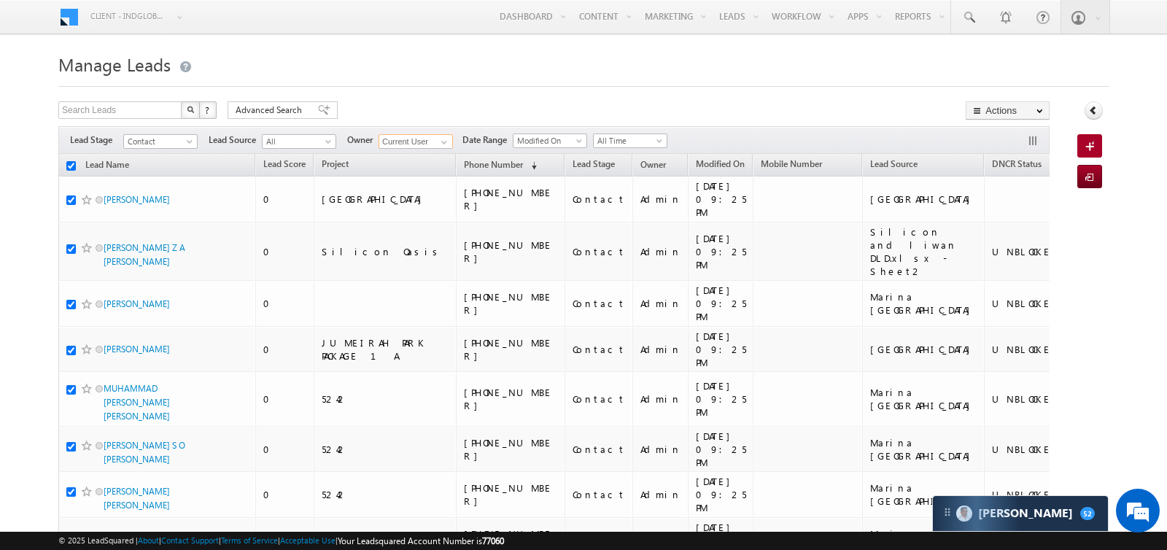
checkbox input "true"
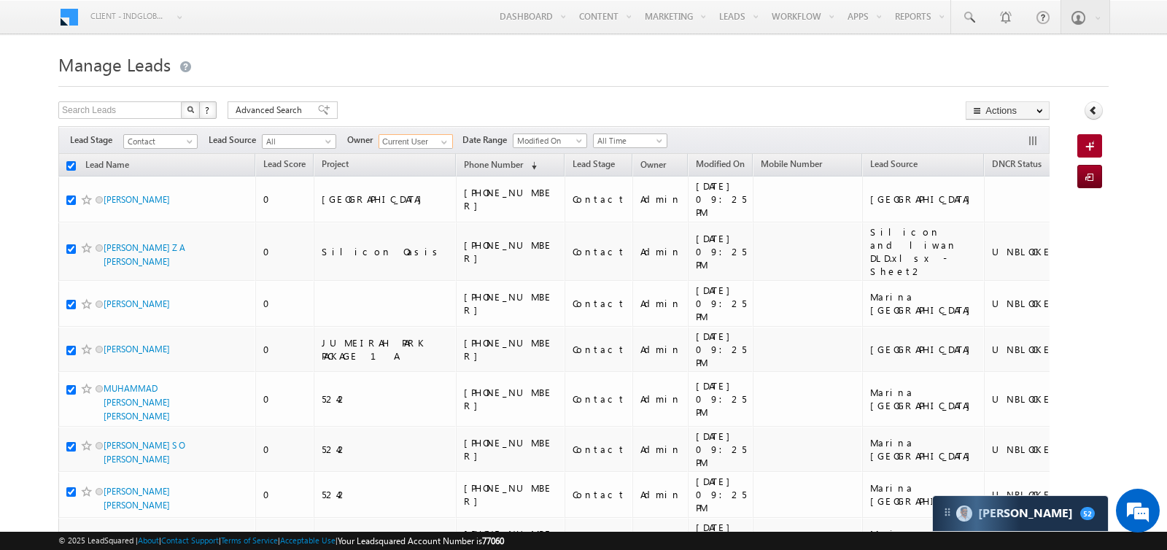
checkbox input "true"
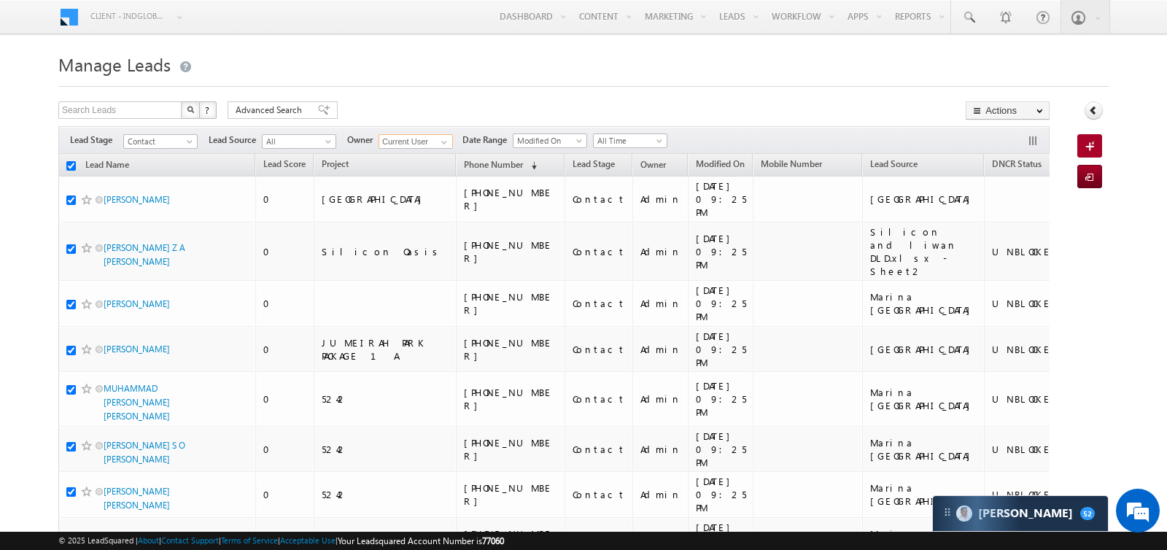
checkbox input "true"
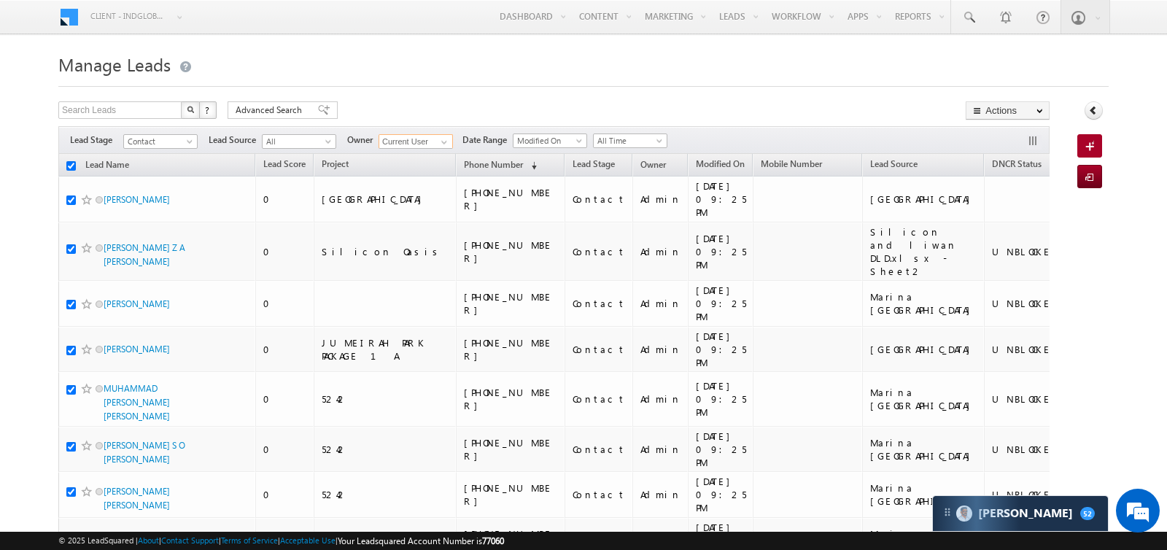
checkbox input "true"
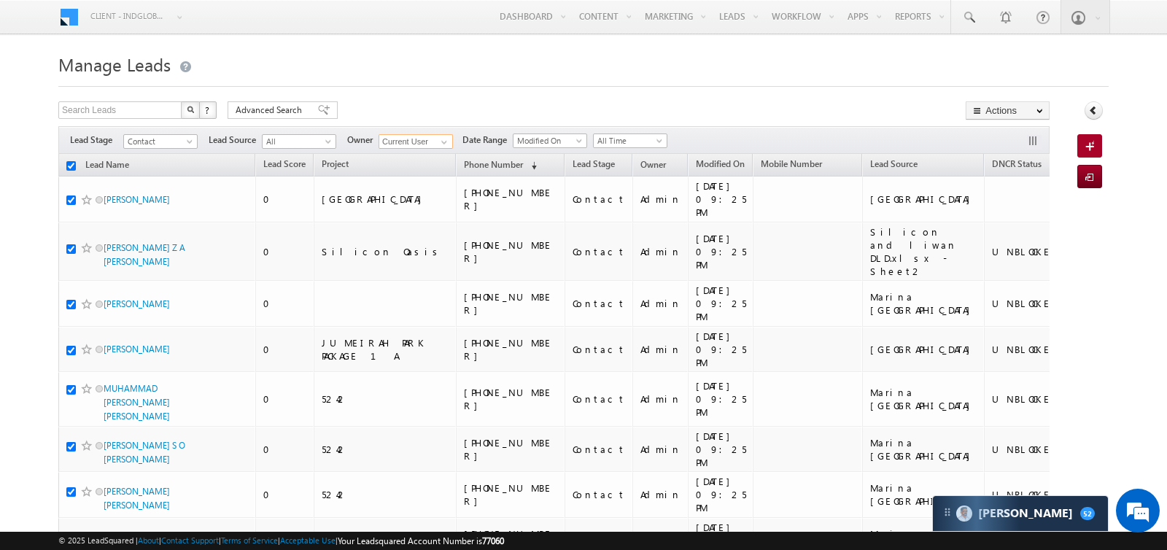
checkbox input "true"
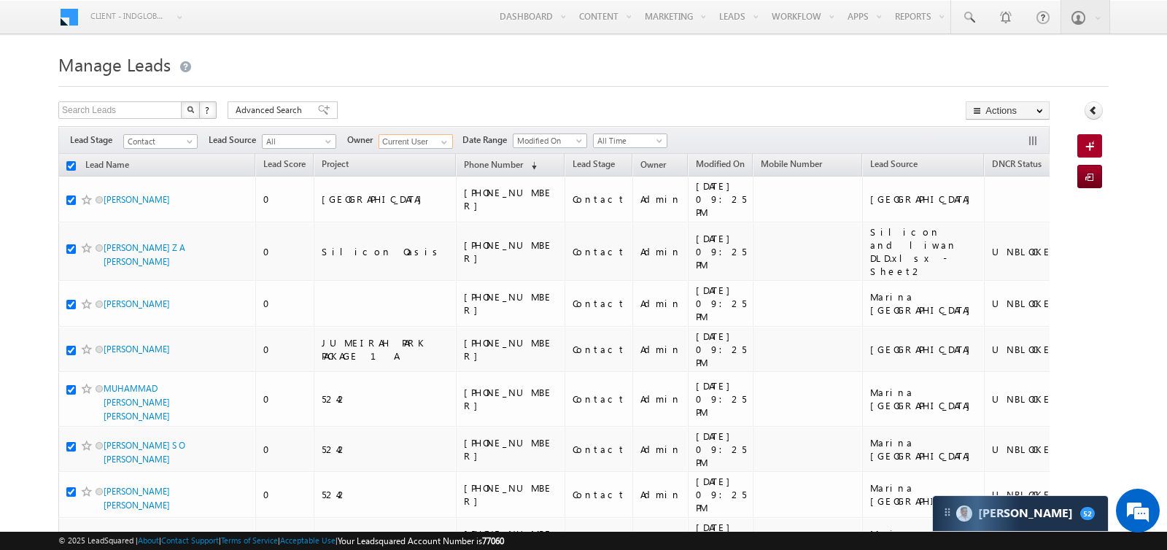
checkbox input "true"
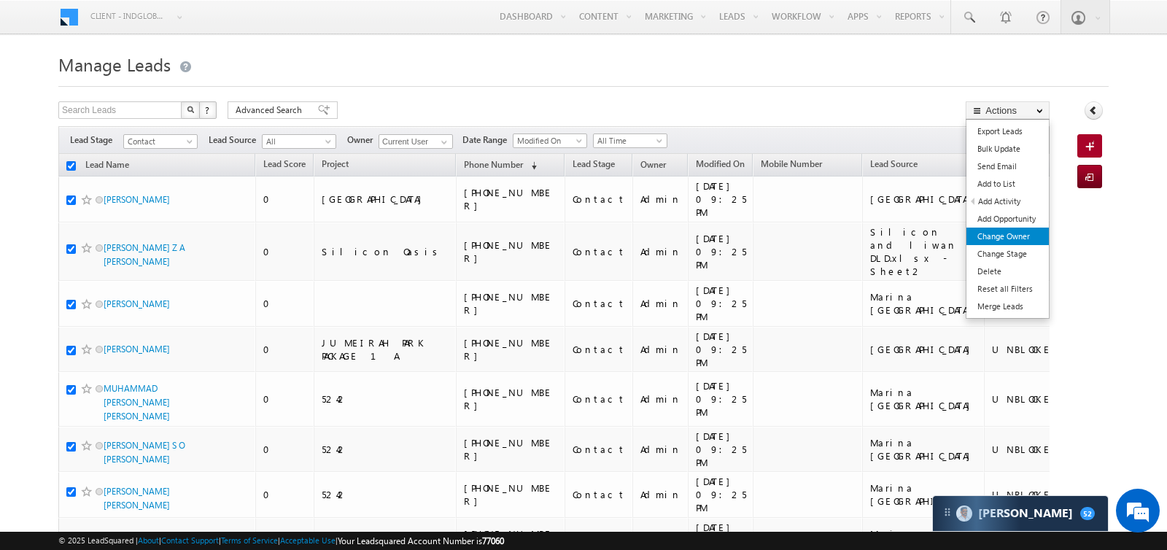
click at [1013, 234] on link "Change Owner" at bounding box center [1008, 237] width 82 height 18
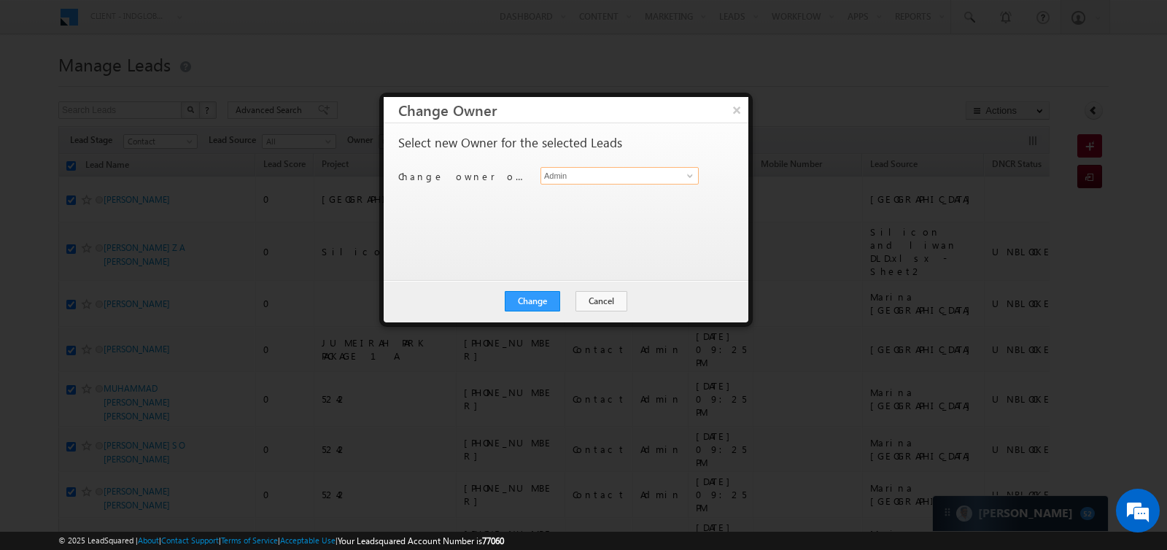
click at [624, 180] on input "Admin" at bounding box center [620, 176] width 158 height 18
click at [726, 112] on button "×" at bounding box center [736, 110] width 24 height 26
